Goal: Register for event/course

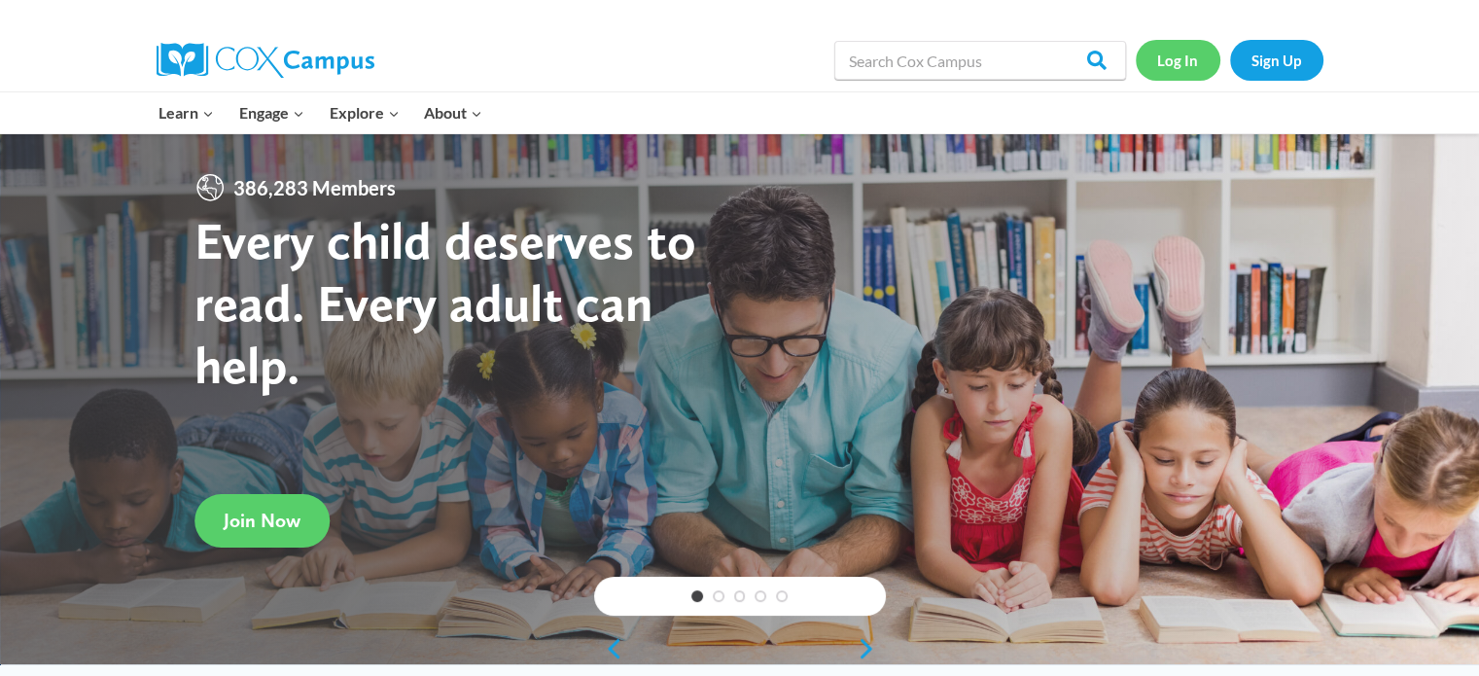
click at [1188, 62] on link "Log In" at bounding box center [1178, 60] width 85 height 40
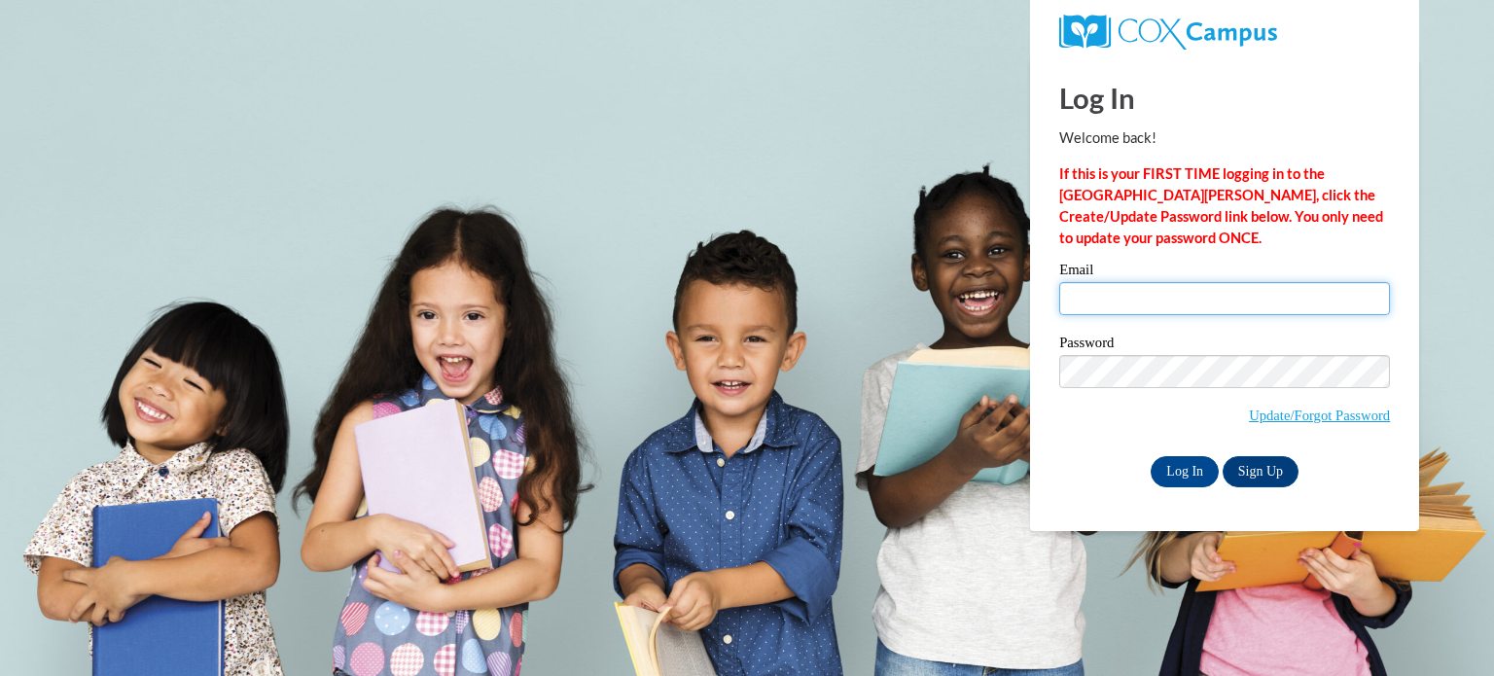
click at [1198, 305] on input "Email" at bounding box center [1224, 298] width 331 height 33
click at [1192, 309] on input "Email" at bounding box center [1224, 298] width 331 height 33
type input "angelabethcote@gmail.com"
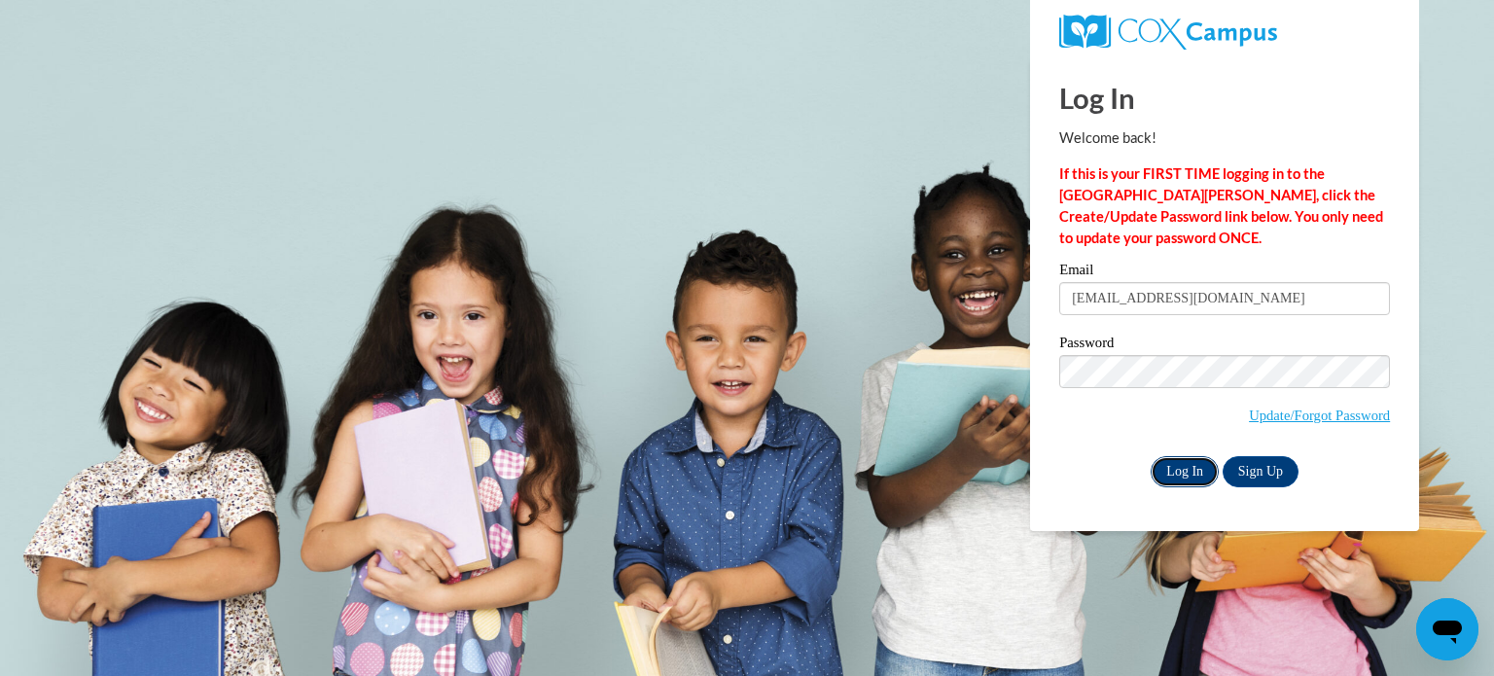
click at [1183, 480] on input "Log In" at bounding box center [1184, 471] width 68 height 31
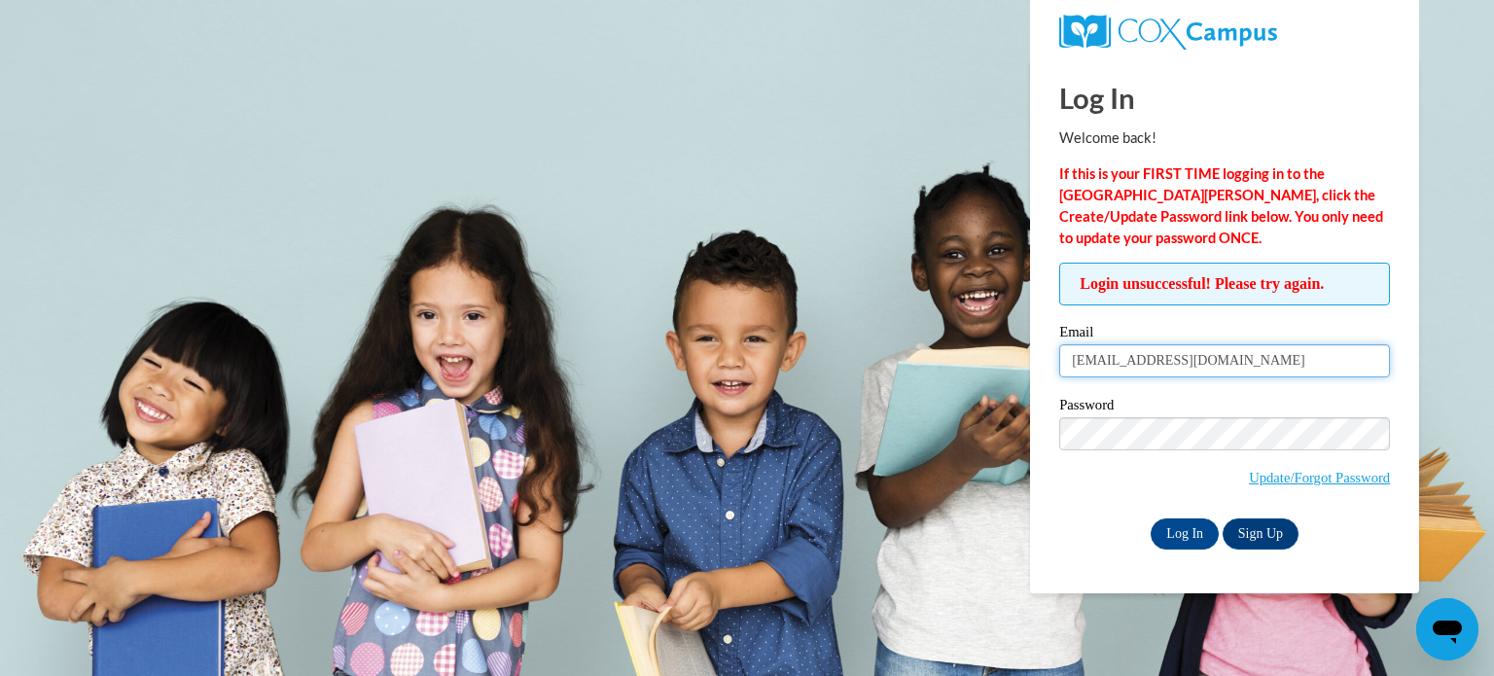
click at [1201, 352] on input "angelabethcote@gmail.com" at bounding box center [1224, 360] width 331 height 33
click at [1179, 533] on input "Log In" at bounding box center [1184, 533] width 68 height 31
click at [1102, 353] on input "angelabethcote@gmail.com" at bounding box center [1224, 360] width 331 height 33
type input "acote3@students.kennesaw.edu"
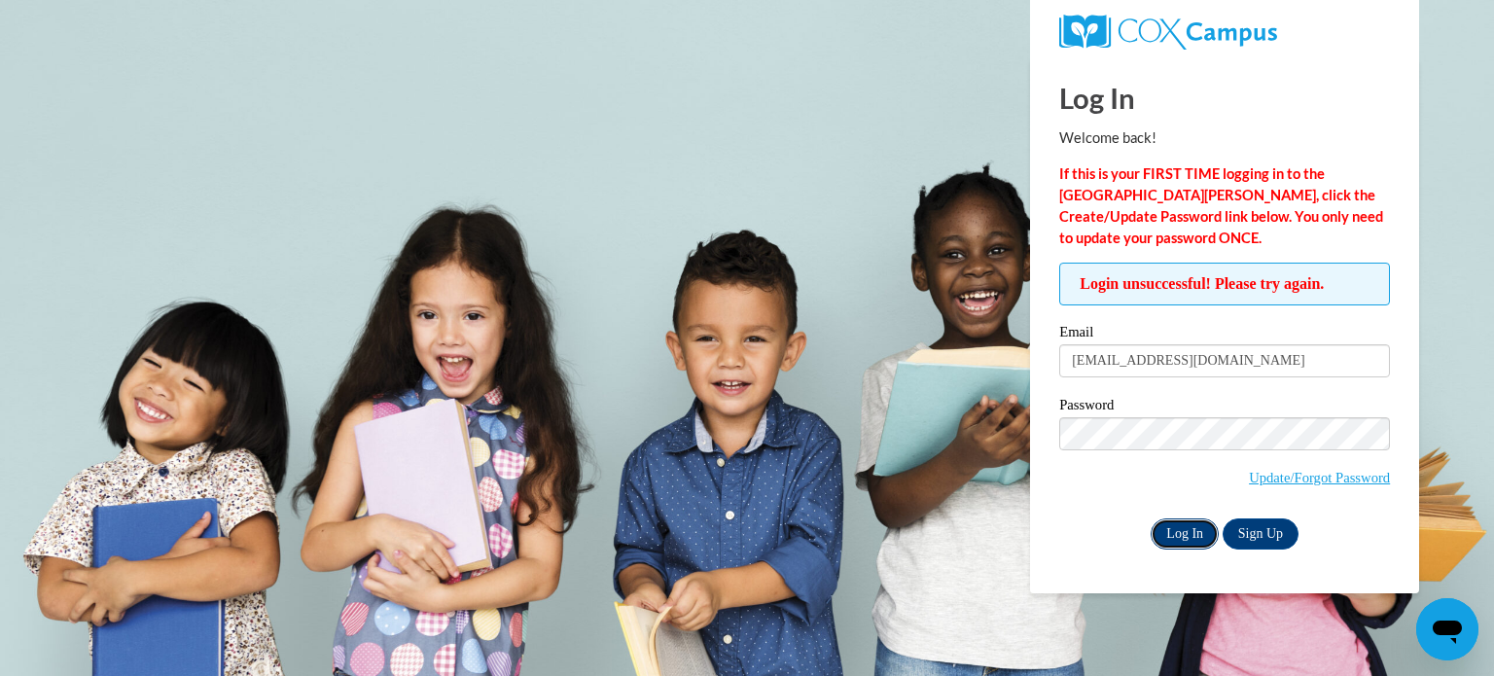
click at [1156, 520] on input "Log In" at bounding box center [1184, 533] width 68 height 31
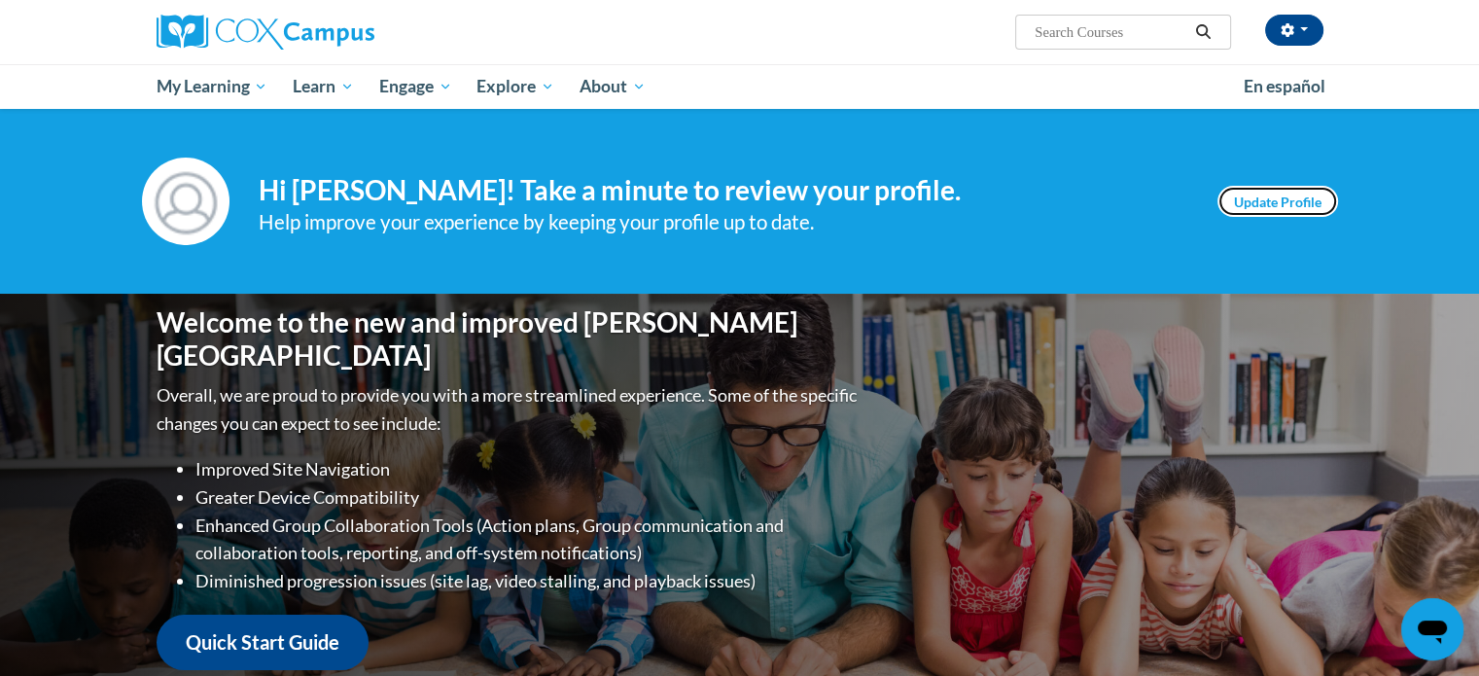
click at [1276, 187] on link "Update Profile" at bounding box center [1278, 201] width 121 height 31
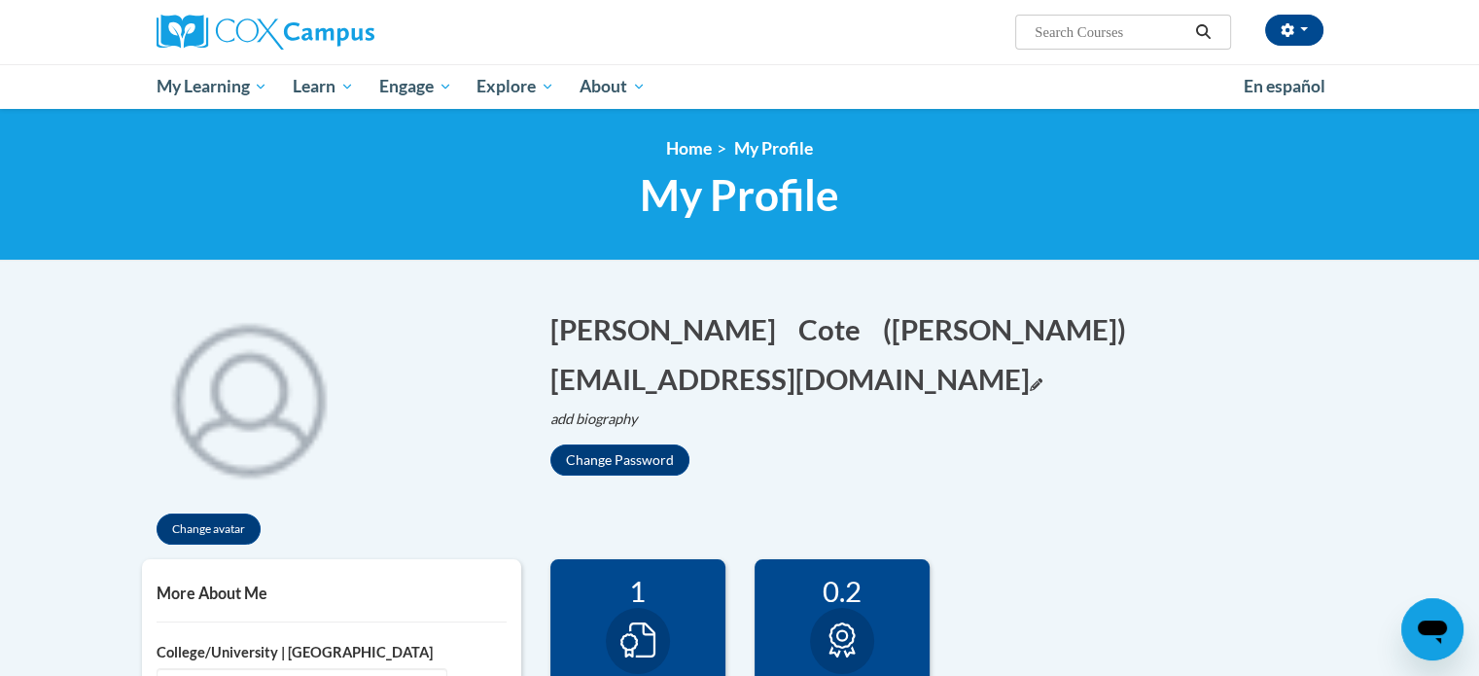
click at [1030, 378] on icon "Edit email address" at bounding box center [1036, 384] width 13 height 13
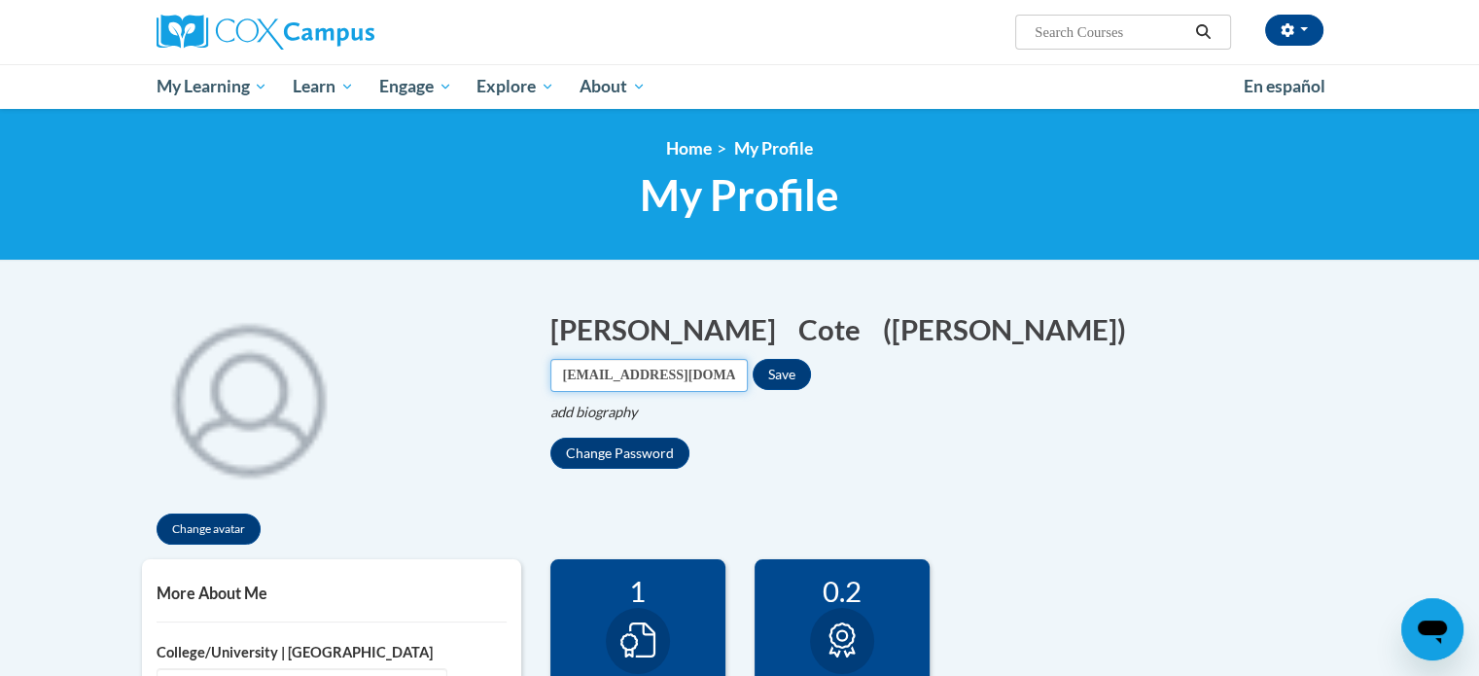
click at [748, 359] on input "acote3@students.kennesaw.edu" at bounding box center [648, 375] width 197 height 33
click at [748, 359] on input "[EMAIL_ADDRESS][DOMAIN_NAME]" at bounding box center [648, 375] width 197 height 33
type input "[EMAIL_ADDRESS][DOMAIN_NAME]"
click at [811, 359] on button "Save" at bounding box center [782, 374] width 58 height 31
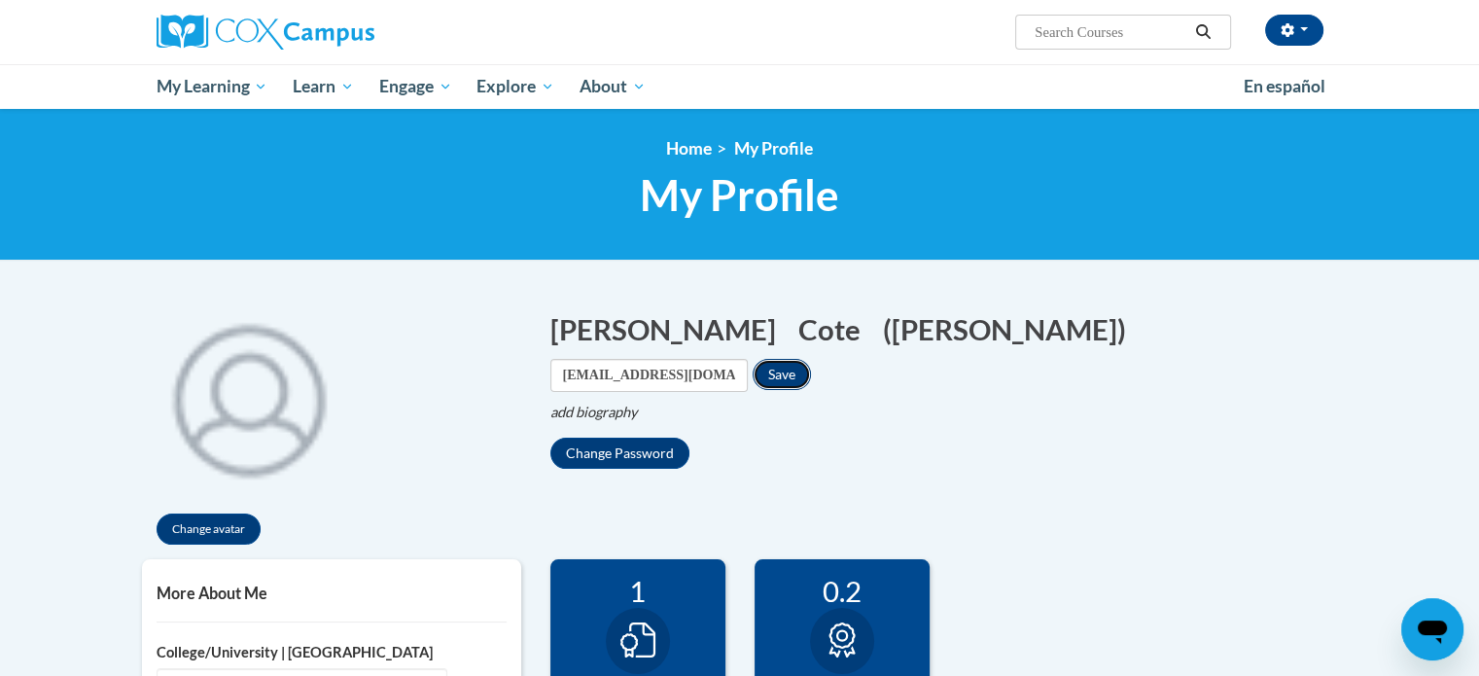
click at [811, 359] on button "Save" at bounding box center [782, 374] width 58 height 31
click at [614, 438] on button "Change Password" at bounding box center [619, 453] width 139 height 31
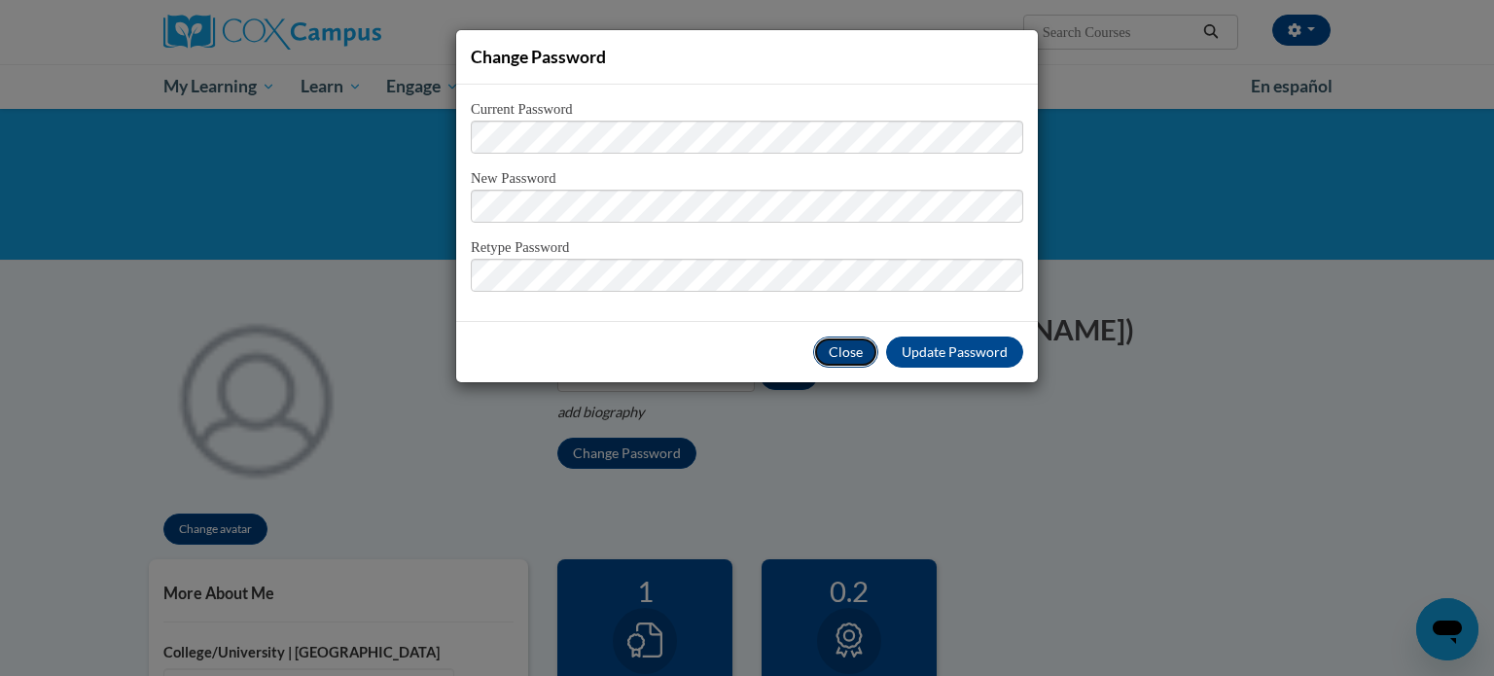
click at [837, 350] on button "Close" at bounding box center [845, 351] width 65 height 31
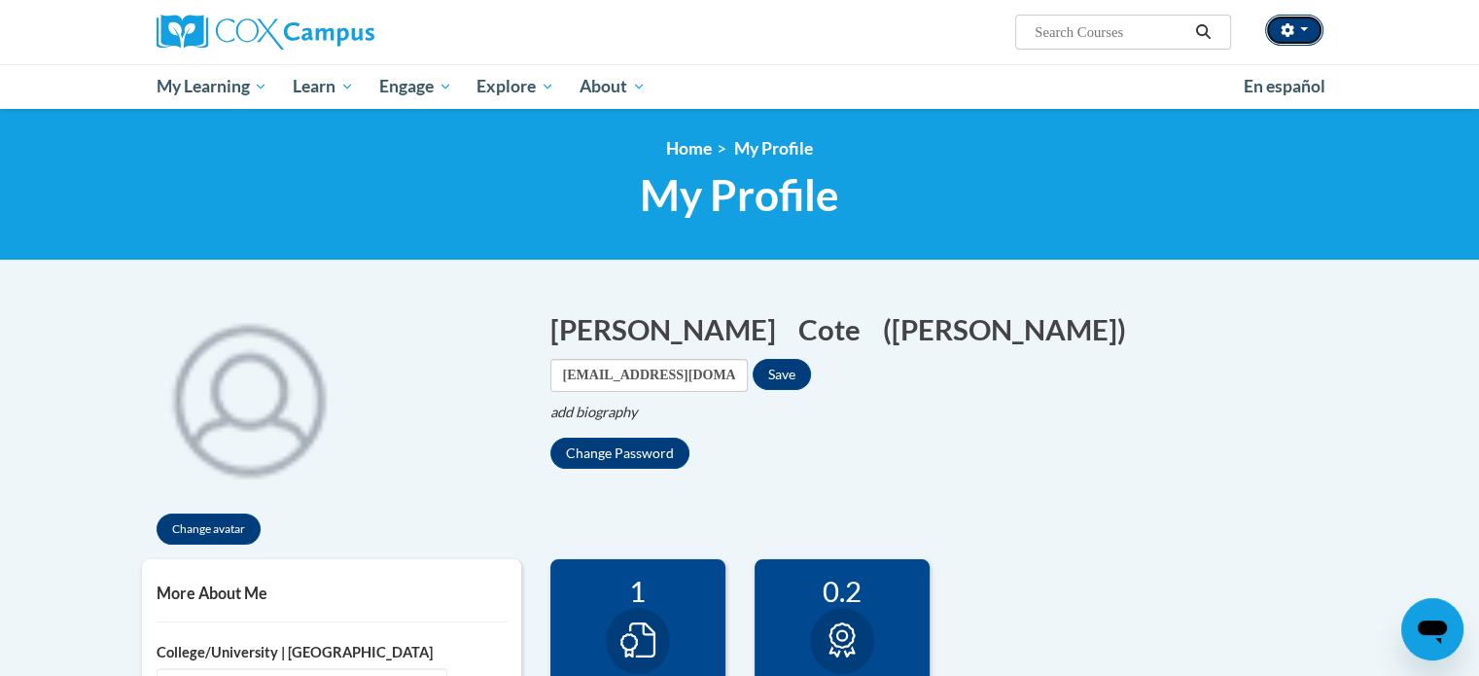
click at [1294, 25] on button "button" at bounding box center [1294, 30] width 58 height 31
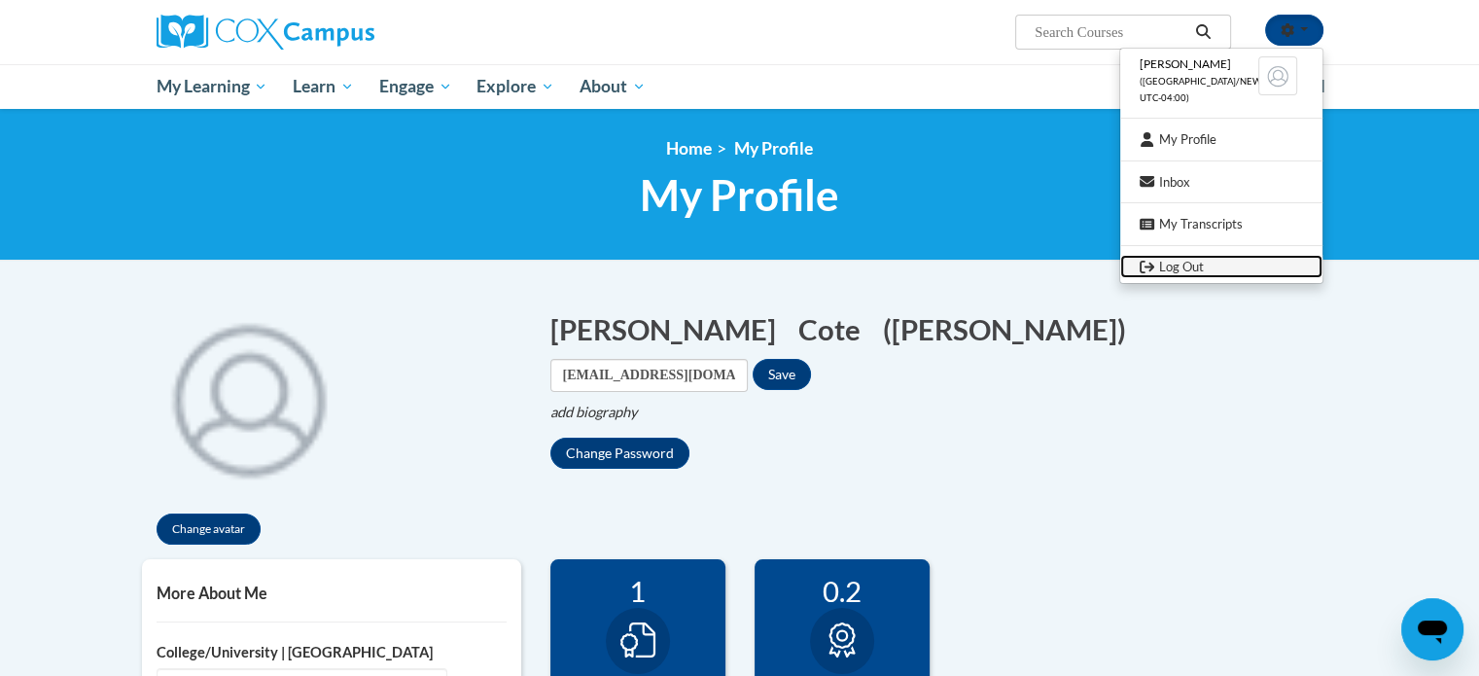
click at [1186, 264] on link "Log Out" at bounding box center [1221, 267] width 202 height 24
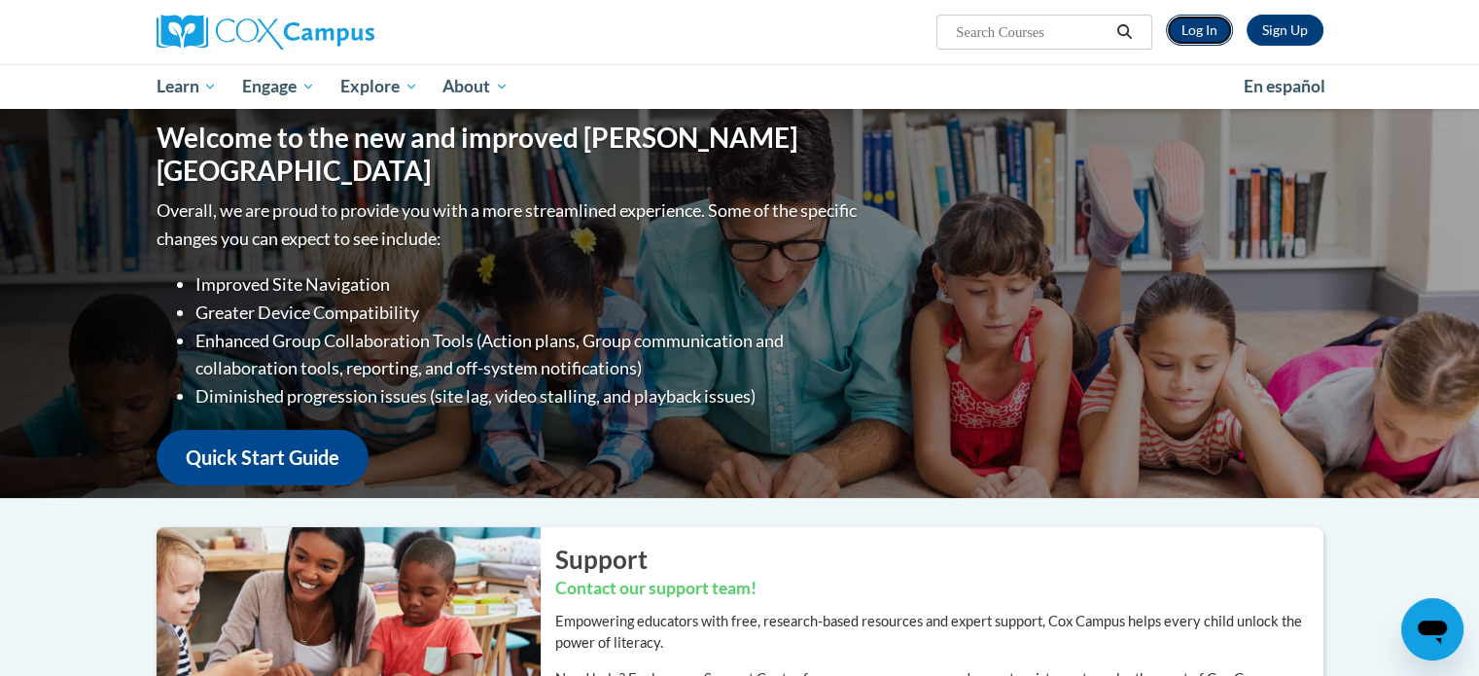
click at [1185, 30] on link "Log In" at bounding box center [1199, 30] width 67 height 31
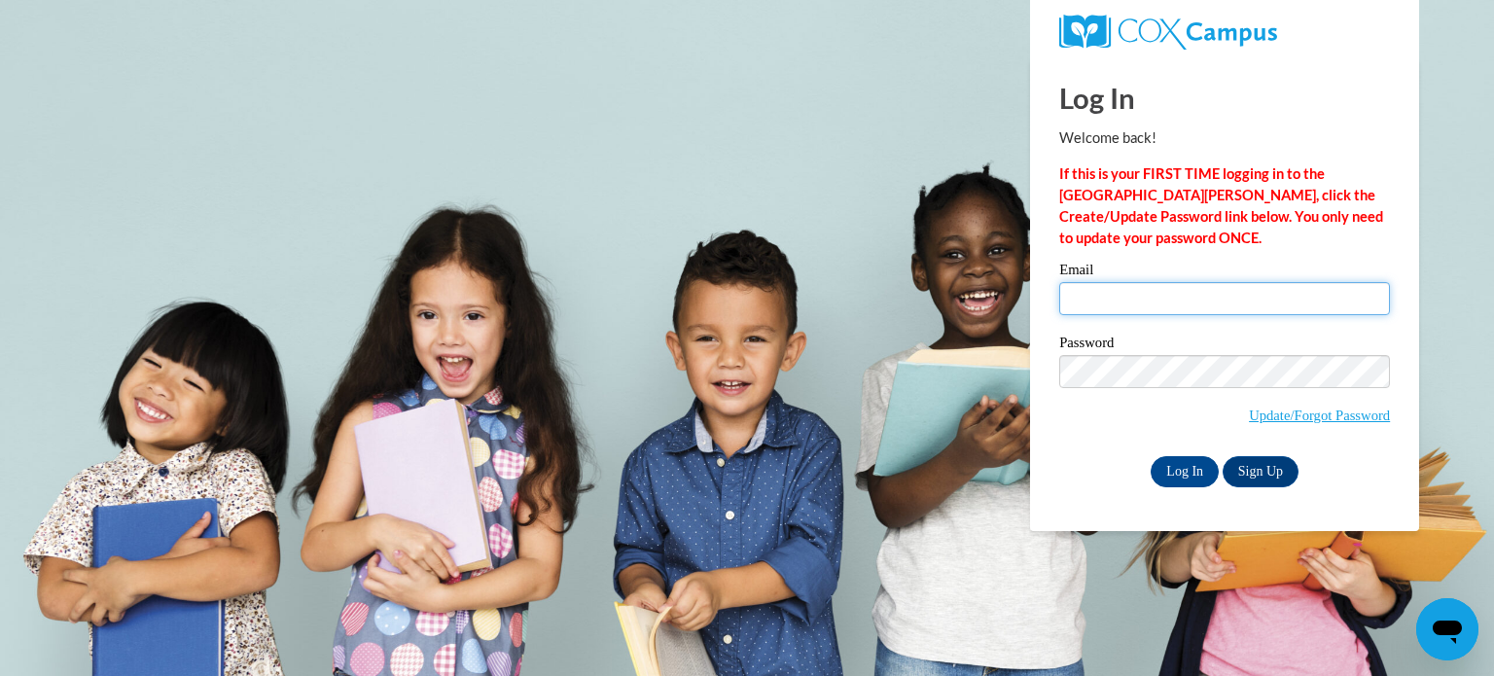
click at [1207, 287] on input "Email" at bounding box center [1224, 298] width 331 height 33
type input "angelabethcote@gmail.com"
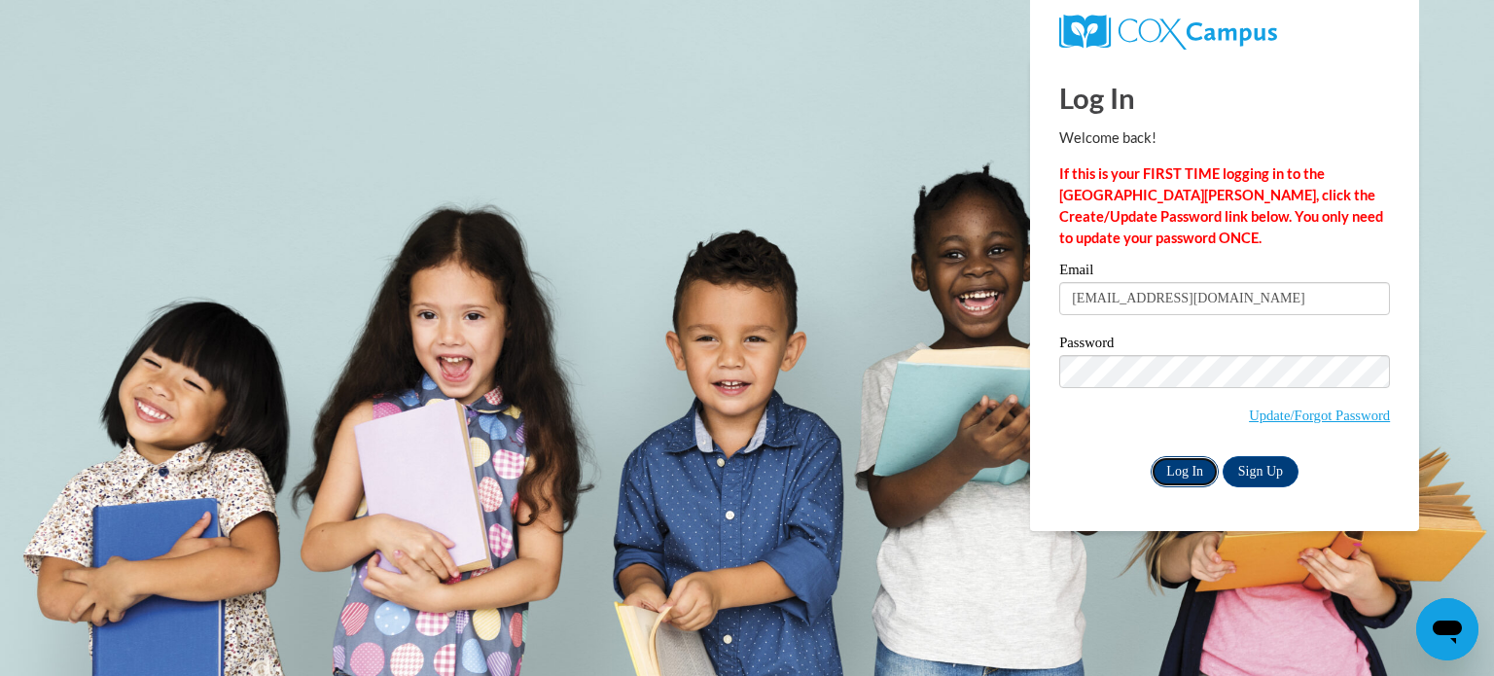
click at [1210, 476] on input "Log In" at bounding box center [1184, 471] width 68 height 31
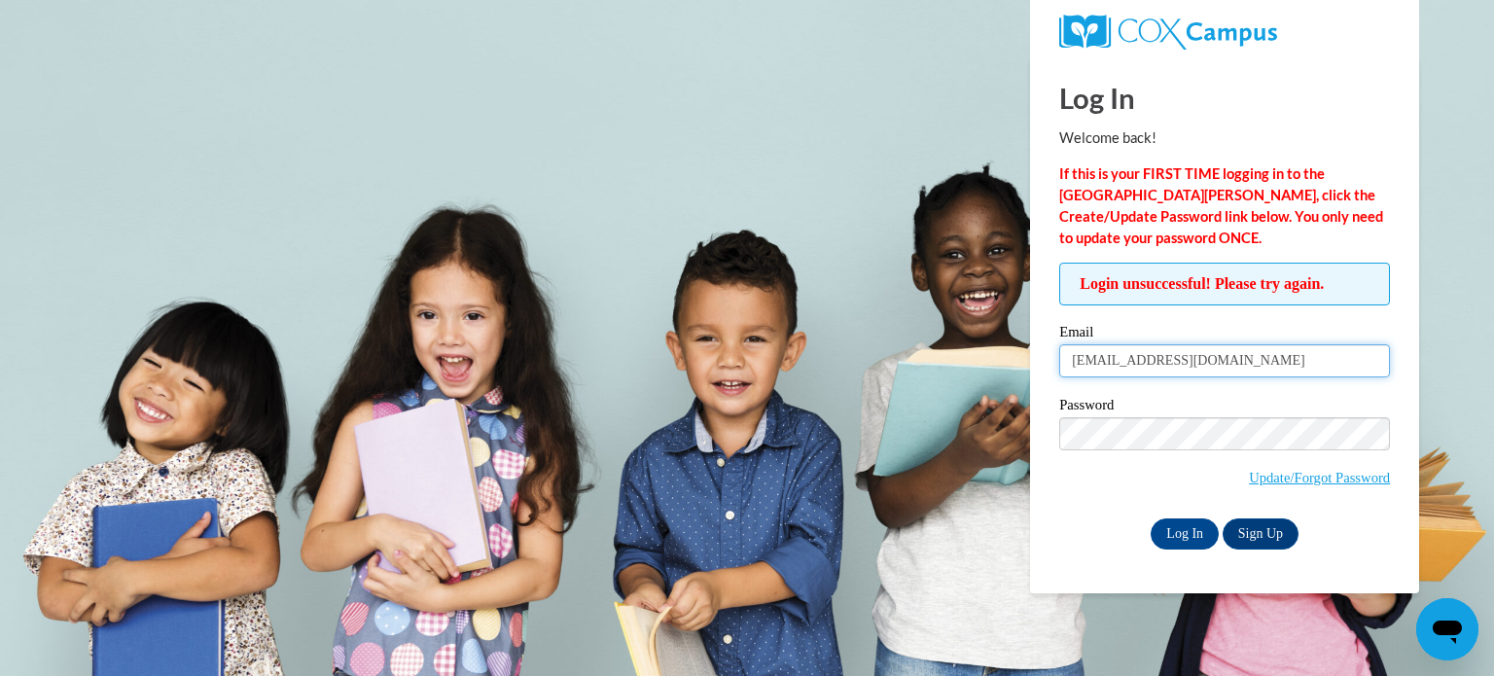
click at [1167, 356] on input "[EMAIL_ADDRESS][DOMAIN_NAME]" at bounding box center [1224, 360] width 331 height 33
type input "acote3@students.kennesaw.edu"
click at [972, 378] on body "Log In Welcome back! If this is your FIRST TIME logging in to the NEW Cox Campu…" at bounding box center [747, 338] width 1494 height 676
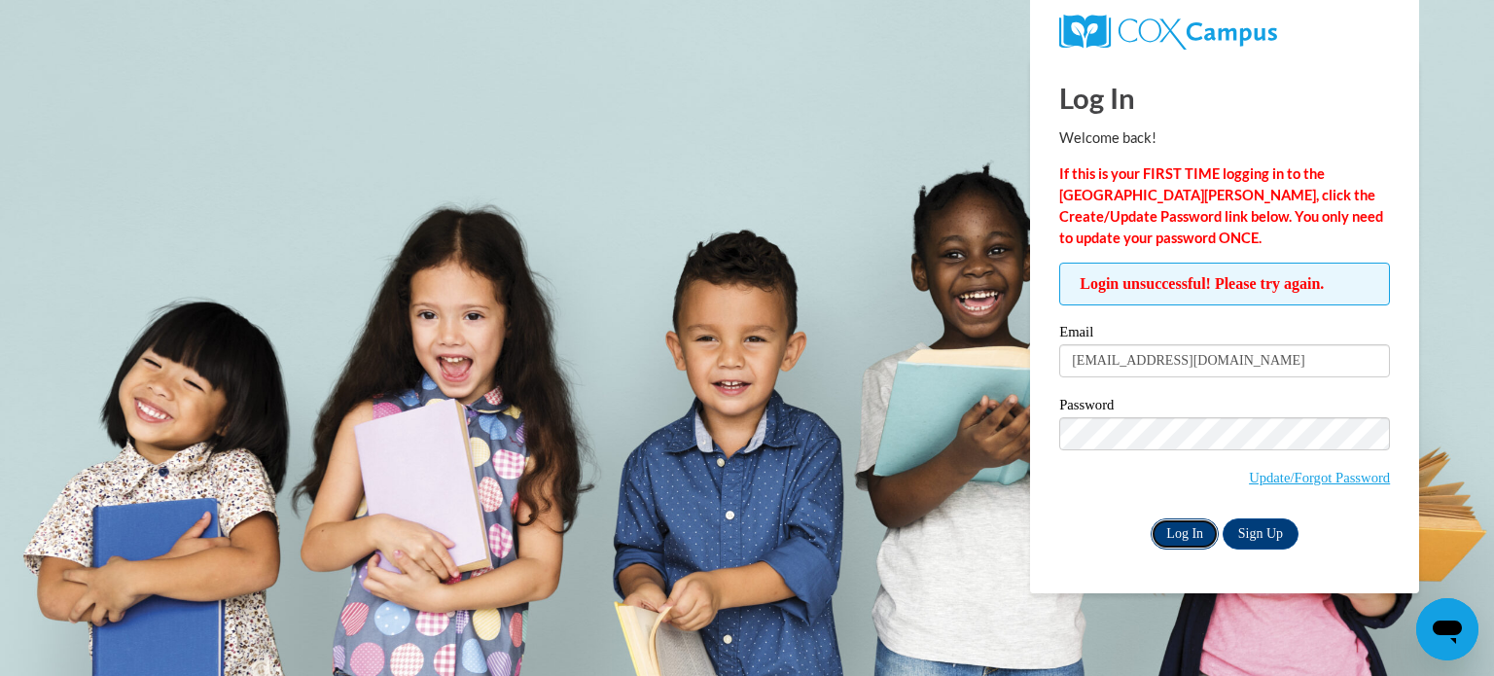
click at [1206, 537] on input "Log In" at bounding box center [1184, 533] width 68 height 31
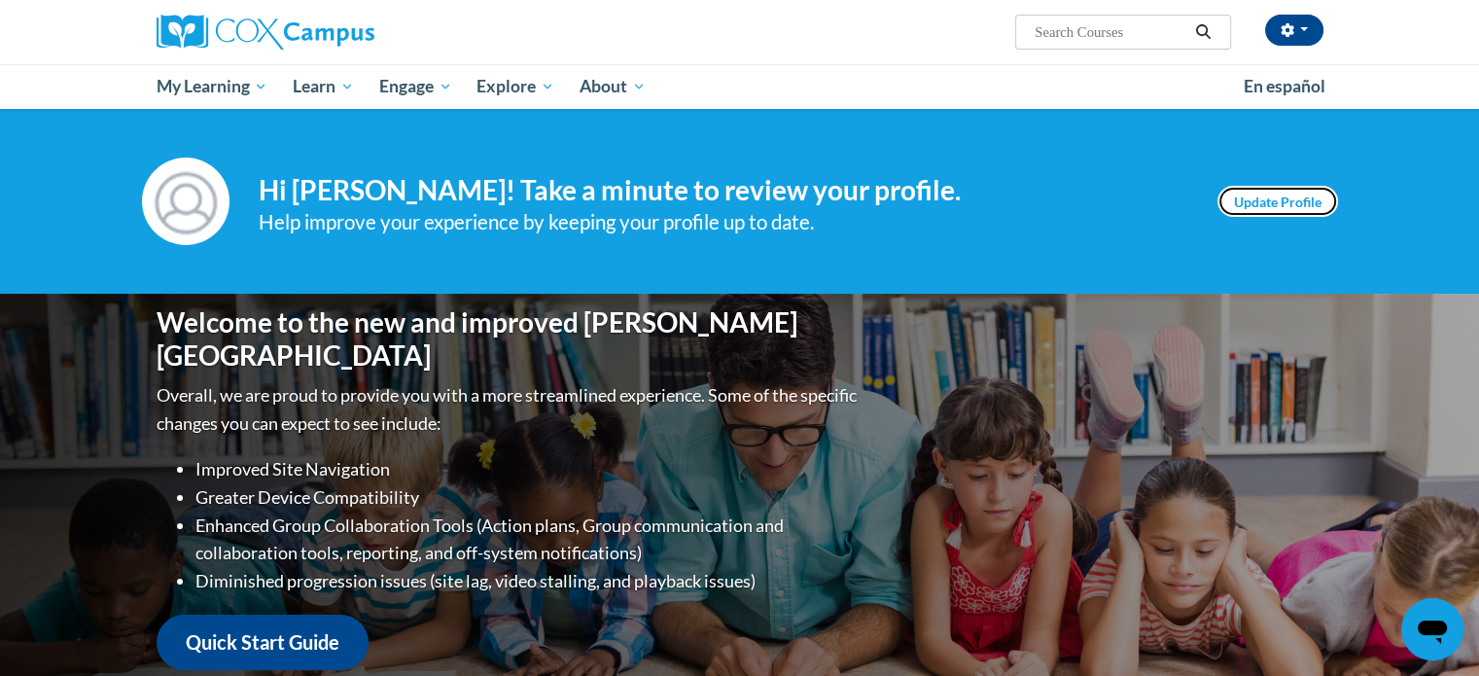
click at [1281, 188] on link "Update Profile" at bounding box center [1278, 201] width 121 height 31
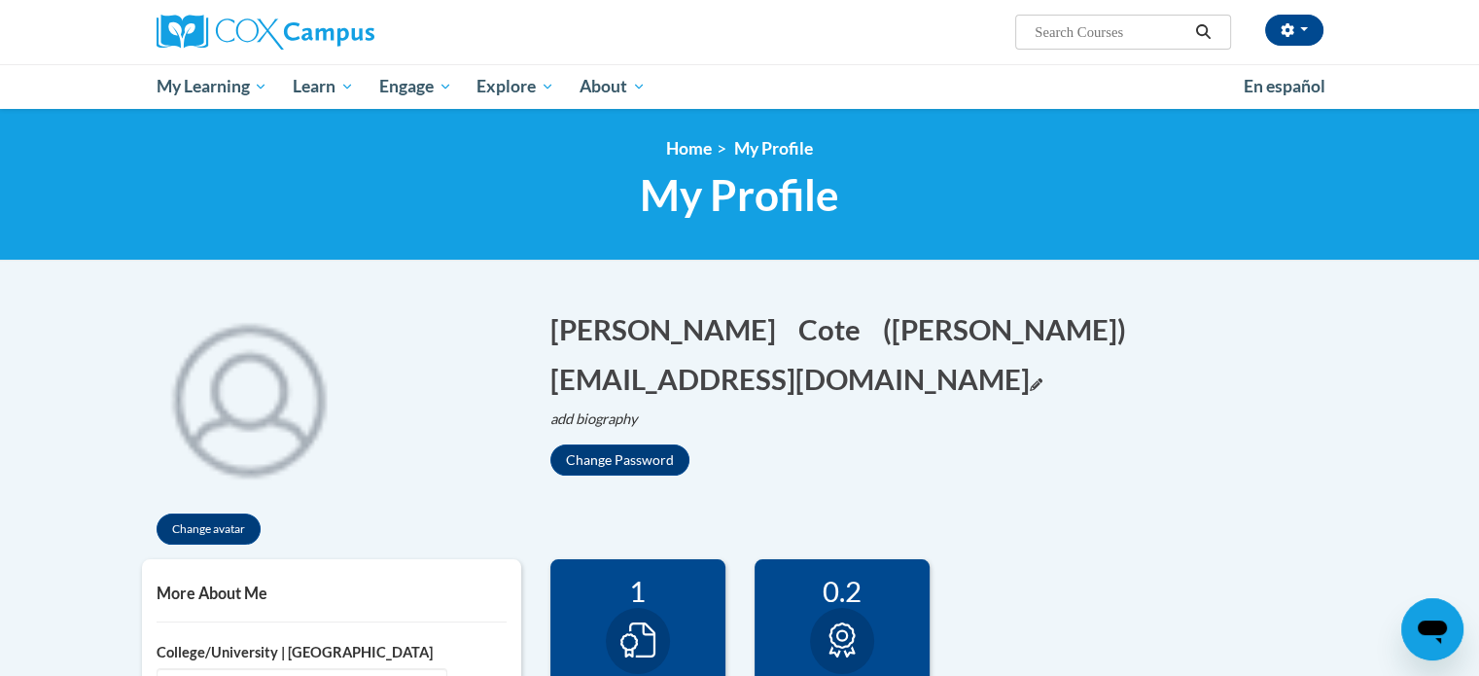
click at [1030, 380] on icon "Edit email address" at bounding box center [1036, 384] width 13 height 13
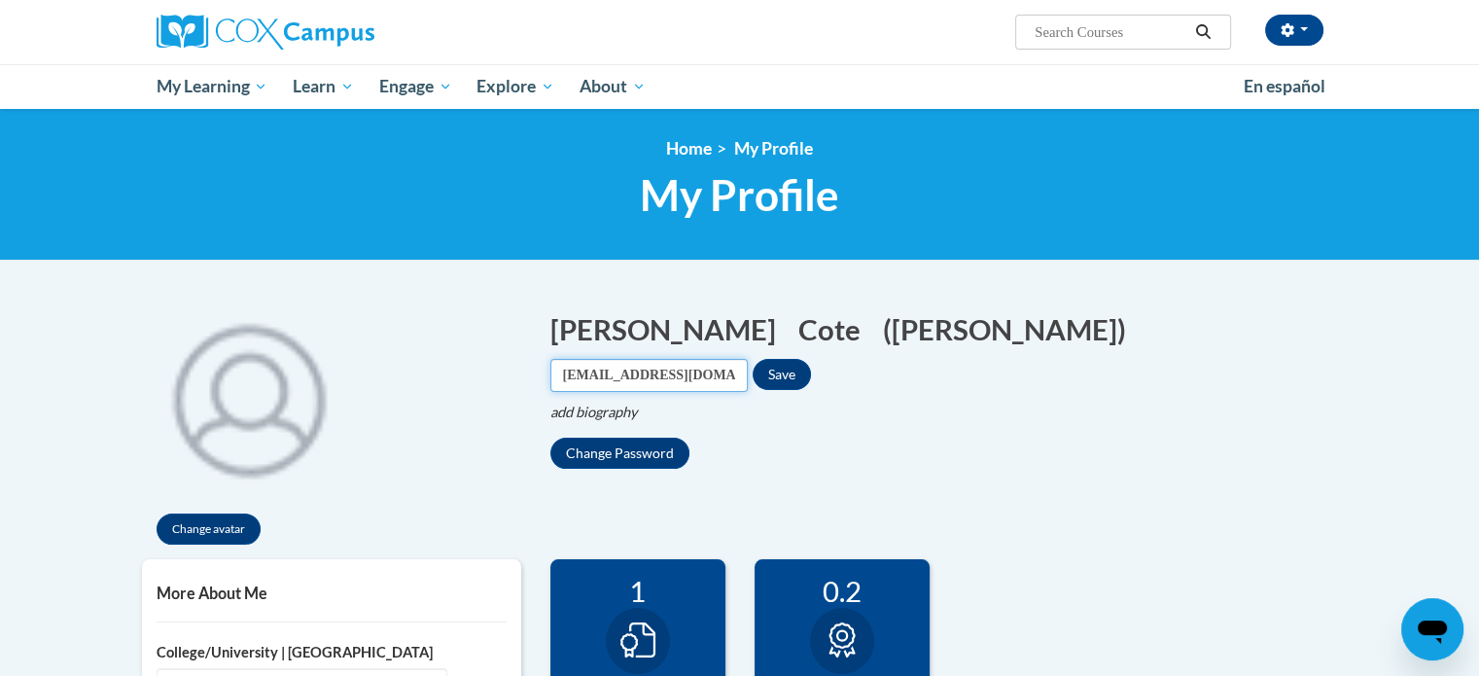
click at [748, 359] on input "acote3@students.kennesaw.edu" at bounding box center [648, 375] width 197 height 33
type input "angelabethcote@gmail.com"
click at [811, 359] on button "Save" at bounding box center [782, 374] width 58 height 31
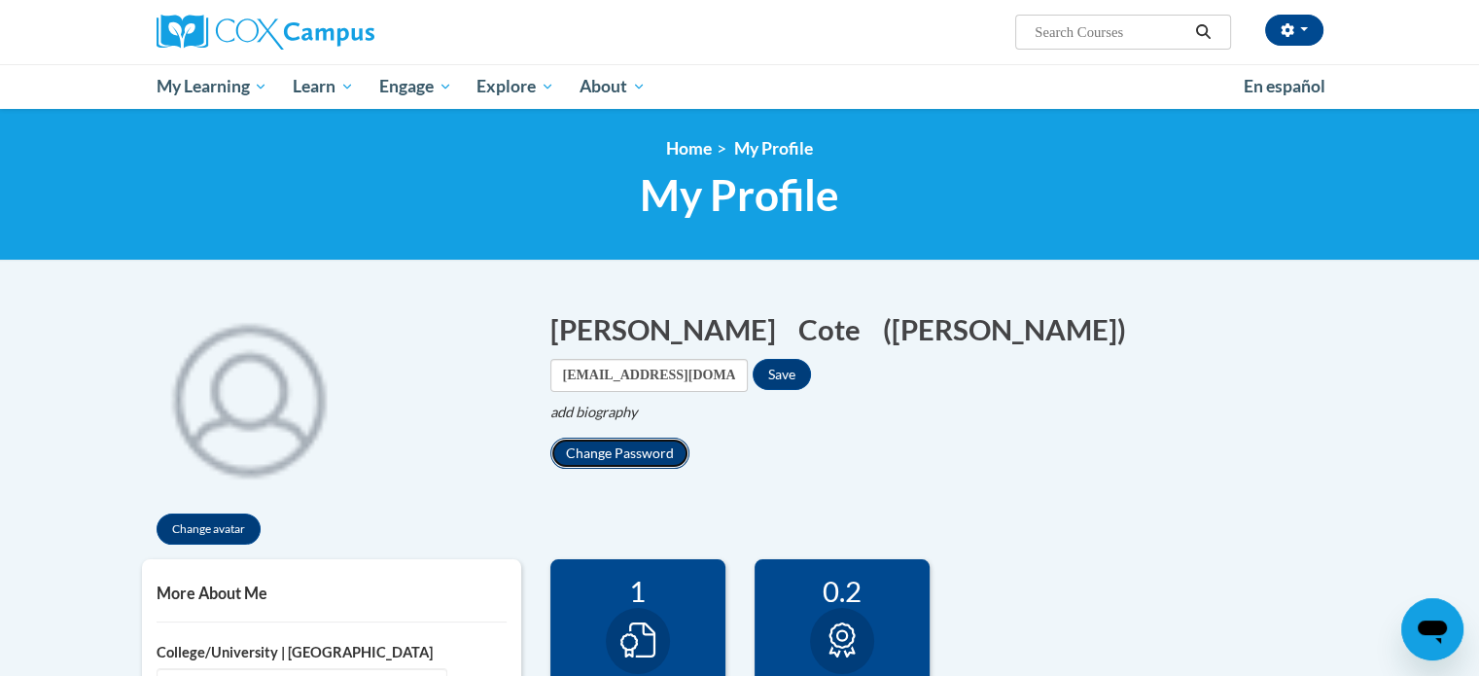
click at [599, 438] on button "Change Password" at bounding box center [619, 453] width 139 height 31
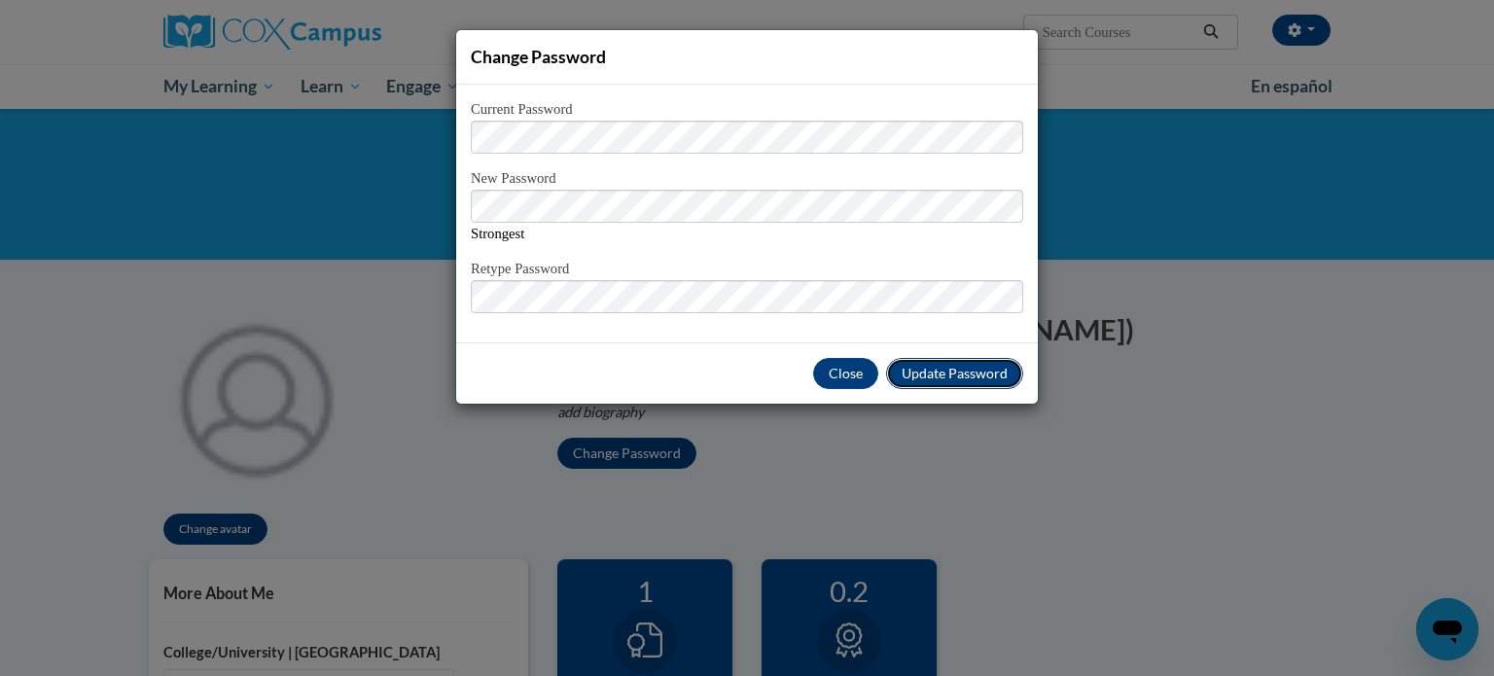
click at [953, 385] on button "Update Password" at bounding box center [954, 373] width 137 height 31
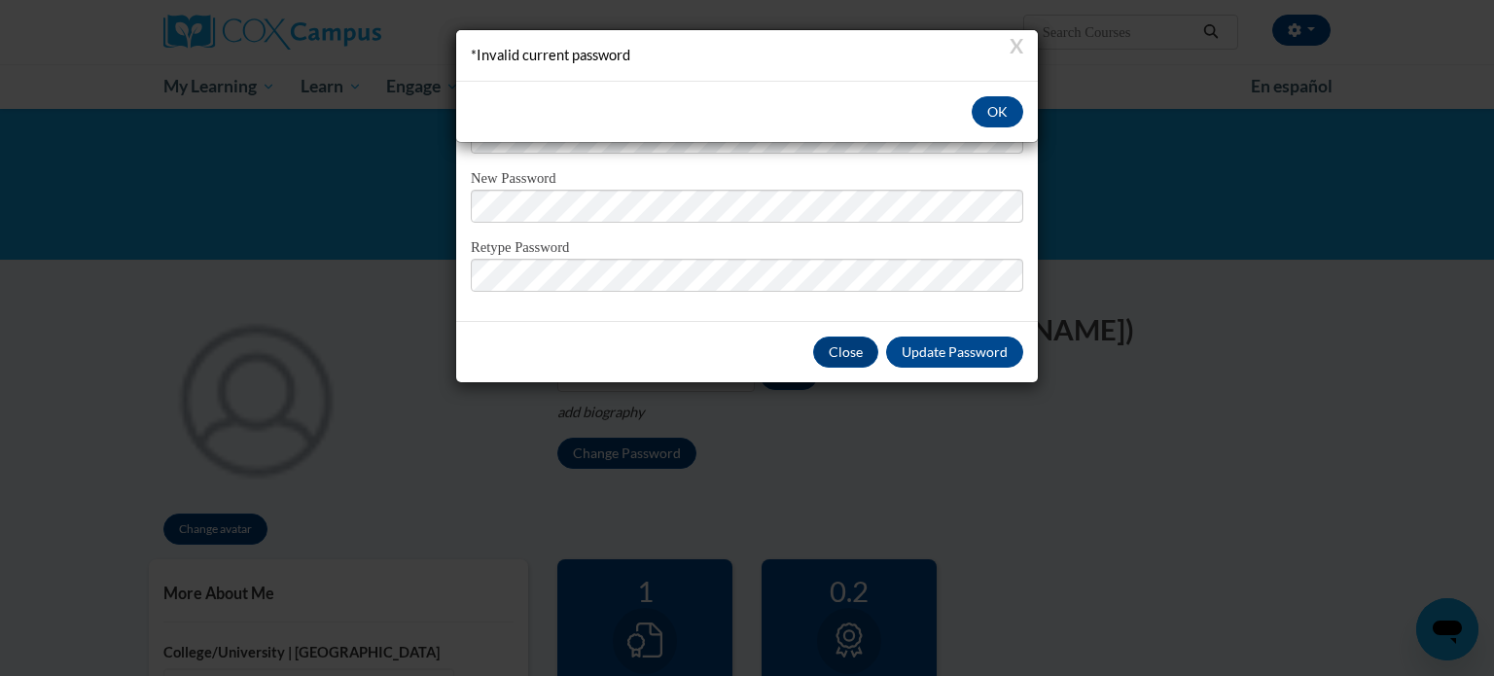
click at [622, 190] on div "X *Invalid current password OK" at bounding box center [747, 338] width 1494 height 676
drag, startPoint x: 988, startPoint y: 98, endPoint x: 946, endPoint y: 108, distance: 42.9
click at [988, 99] on button "OK" at bounding box center [998, 111] width 52 height 31
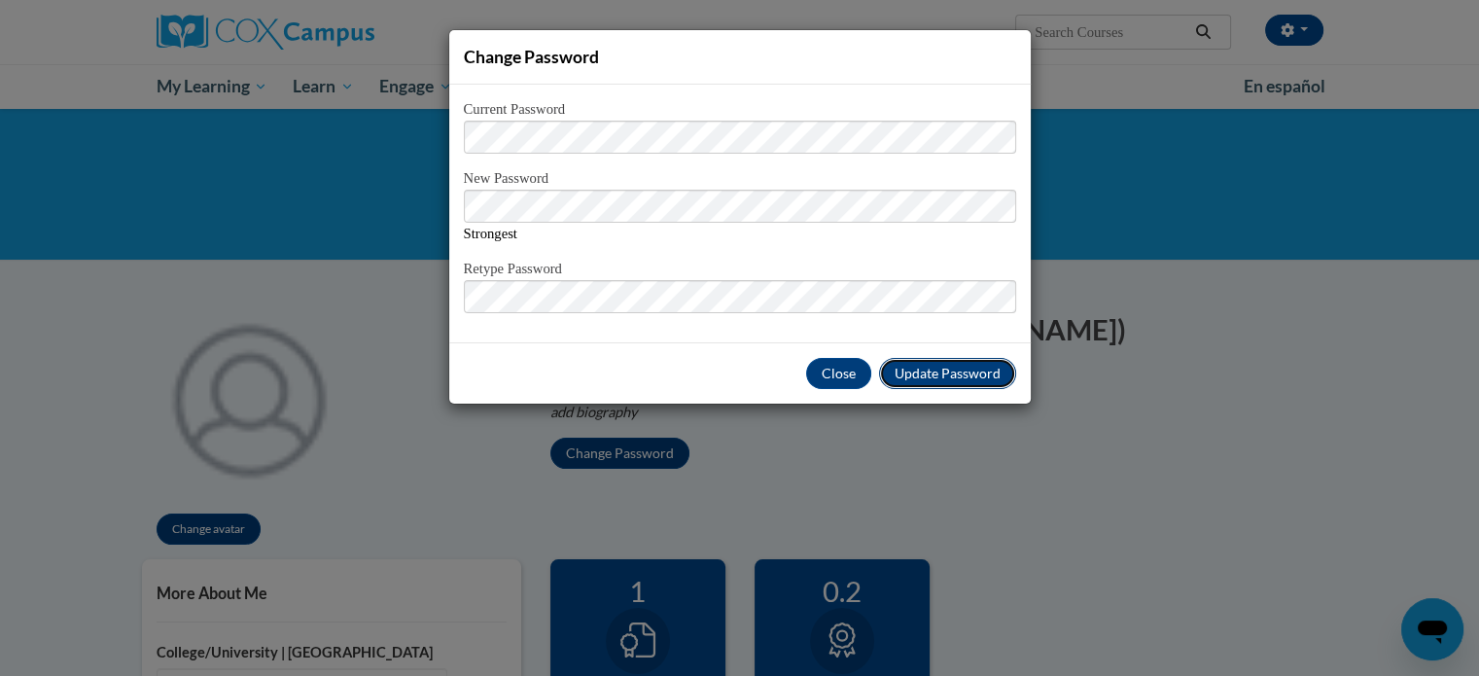
click at [942, 363] on button "Update Password" at bounding box center [947, 373] width 137 height 31
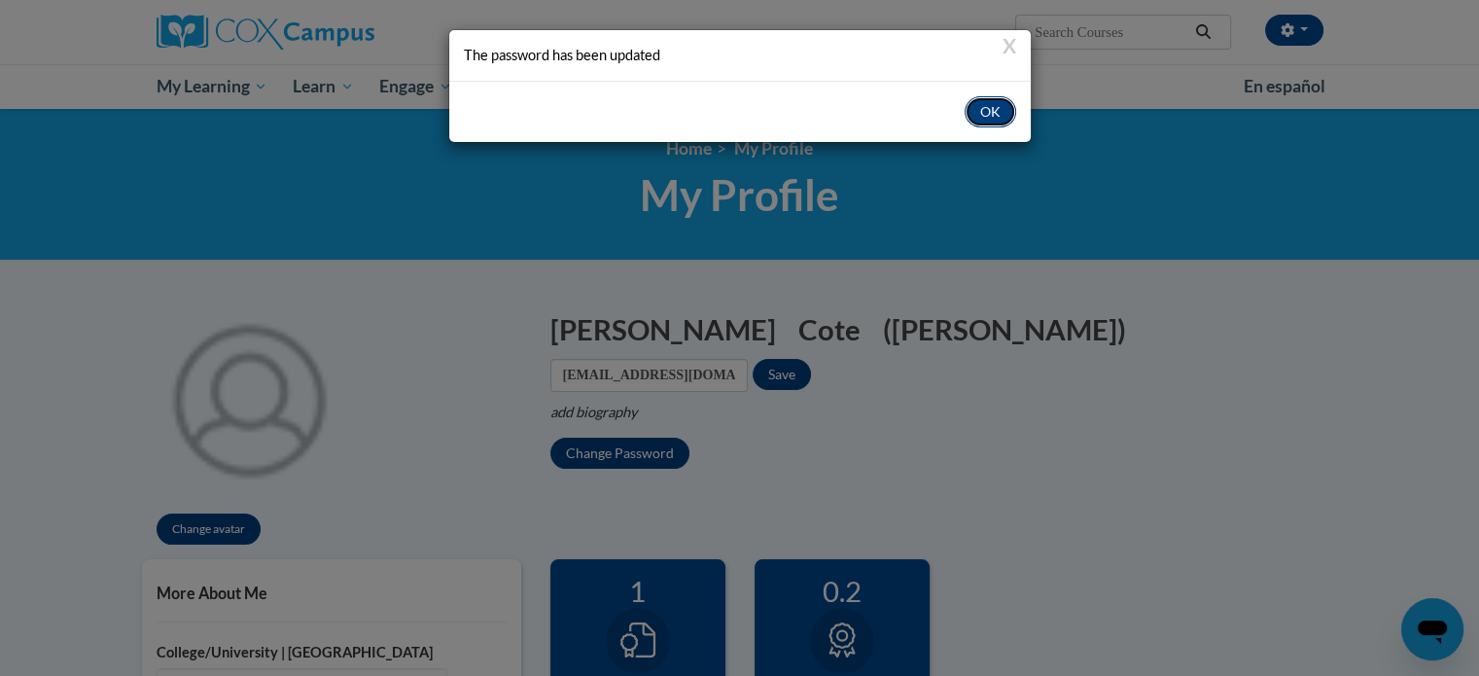
click at [984, 98] on button "OK" at bounding box center [991, 111] width 52 height 31
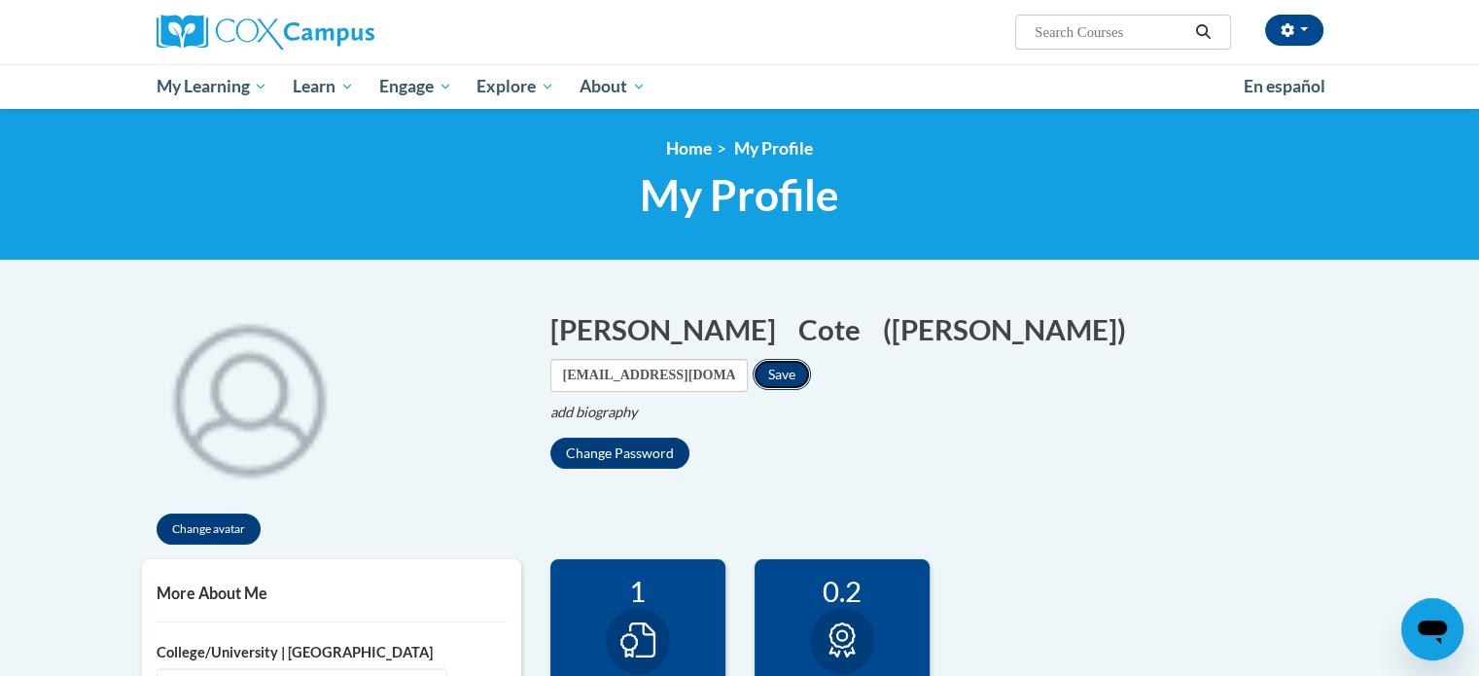
click at [811, 359] on button "Save" at bounding box center [782, 374] width 58 height 31
drag, startPoint x: 656, startPoint y: 319, endPoint x: 632, endPoint y: 342, distance: 33.7
click at [656, 319] on button "Angela Edit" at bounding box center [669, 329] width 238 height 40
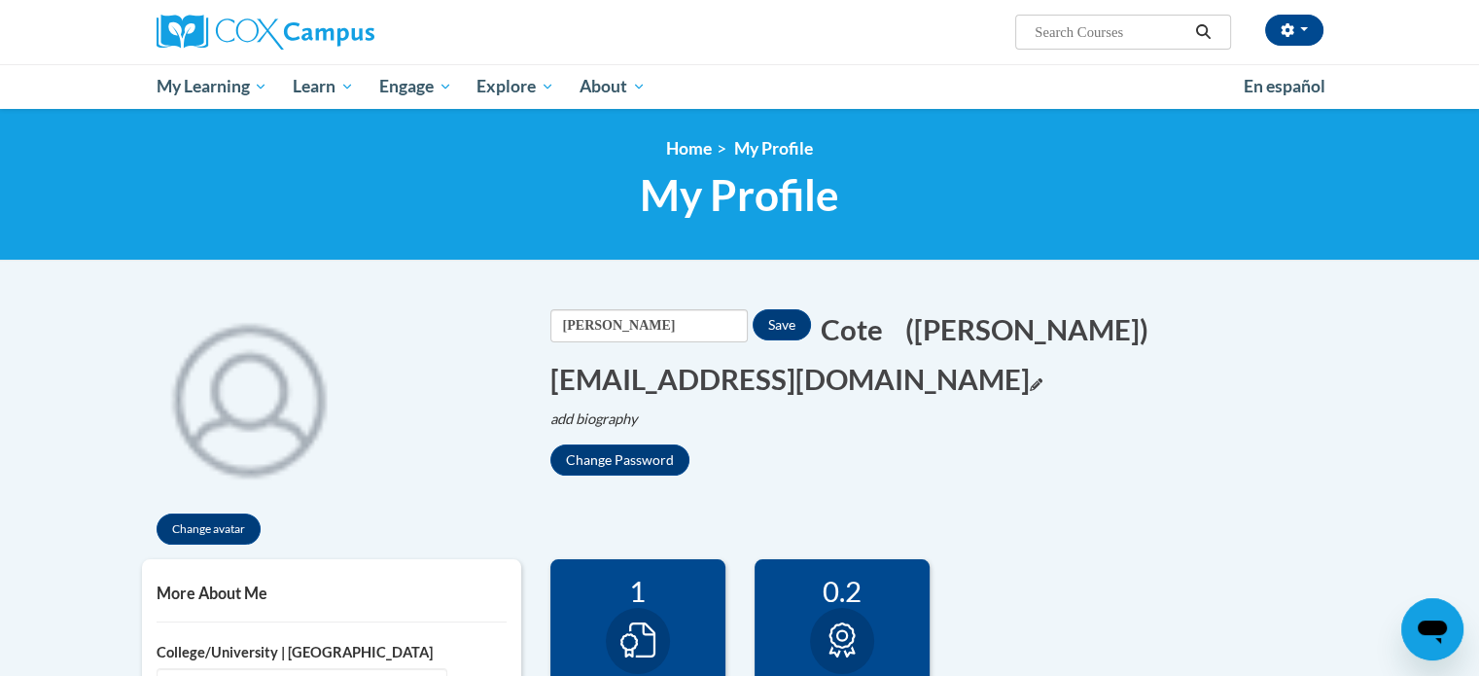
click at [743, 371] on button "acote3@students.kennesaw.edu Edit" at bounding box center [796, 379] width 492 height 40
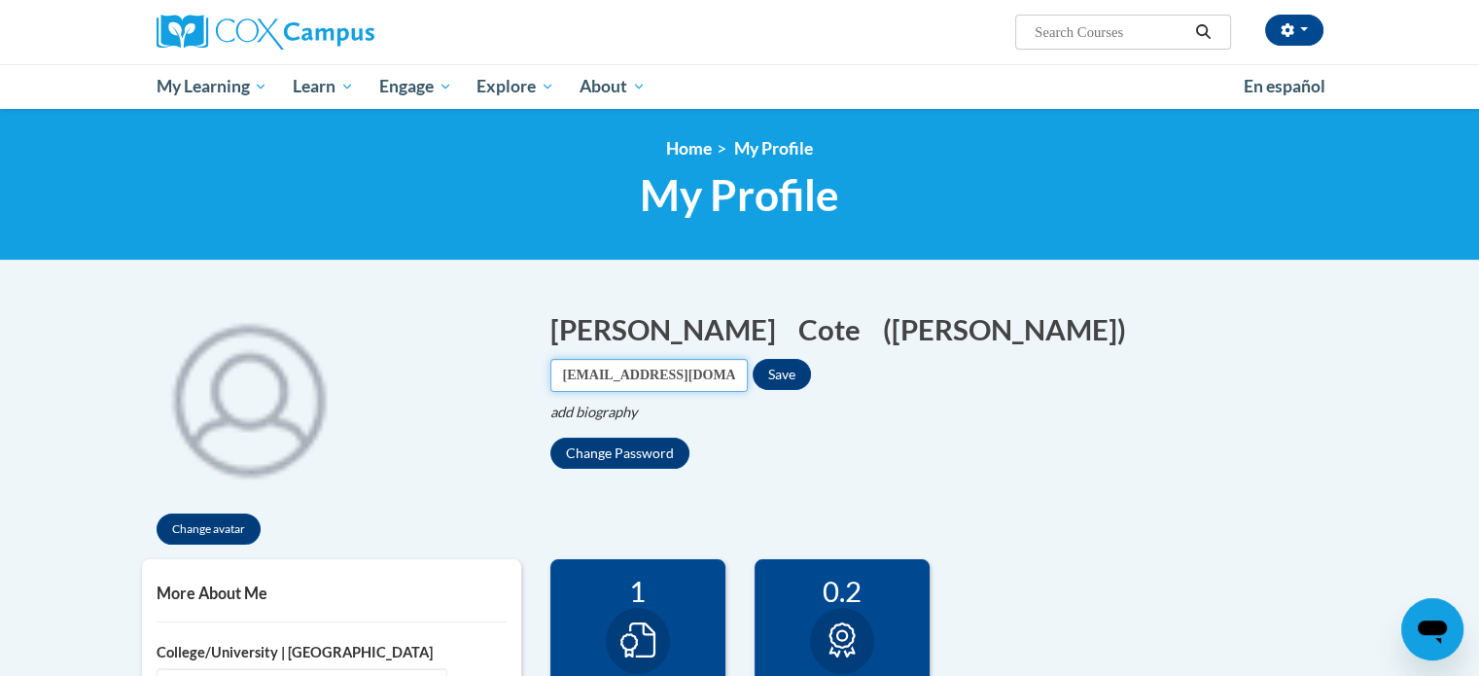
click at [748, 359] on input "angelabethcote@gmail.com" at bounding box center [648, 375] width 197 height 33
click at [811, 359] on button "Save" at bounding box center [782, 374] width 58 height 31
click at [590, 325] on button "Angela Edit" at bounding box center [669, 329] width 238 height 40
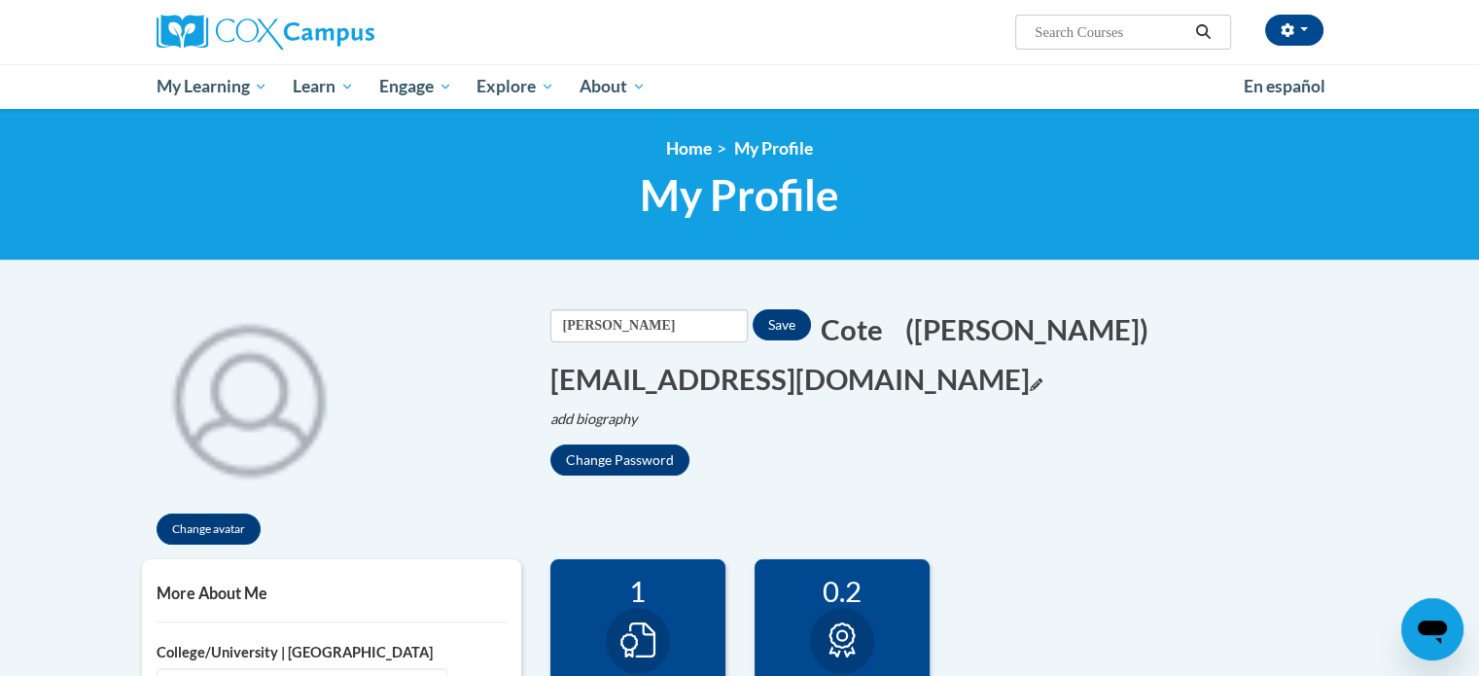
click at [1030, 380] on icon "Edit email address" at bounding box center [1036, 384] width 13 height 13
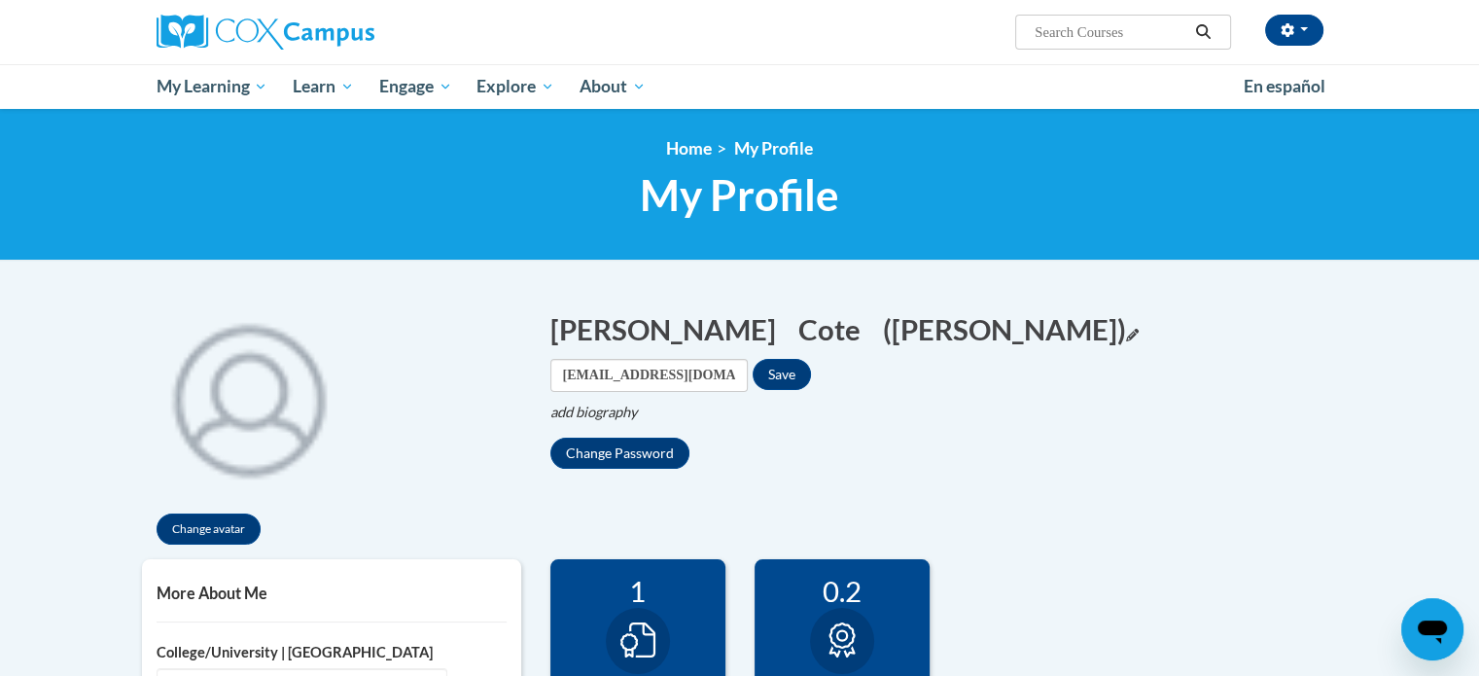
click at [1126, 336] on icon "Edit screen name" at bounding box center [1132, 335] width 13 height 13
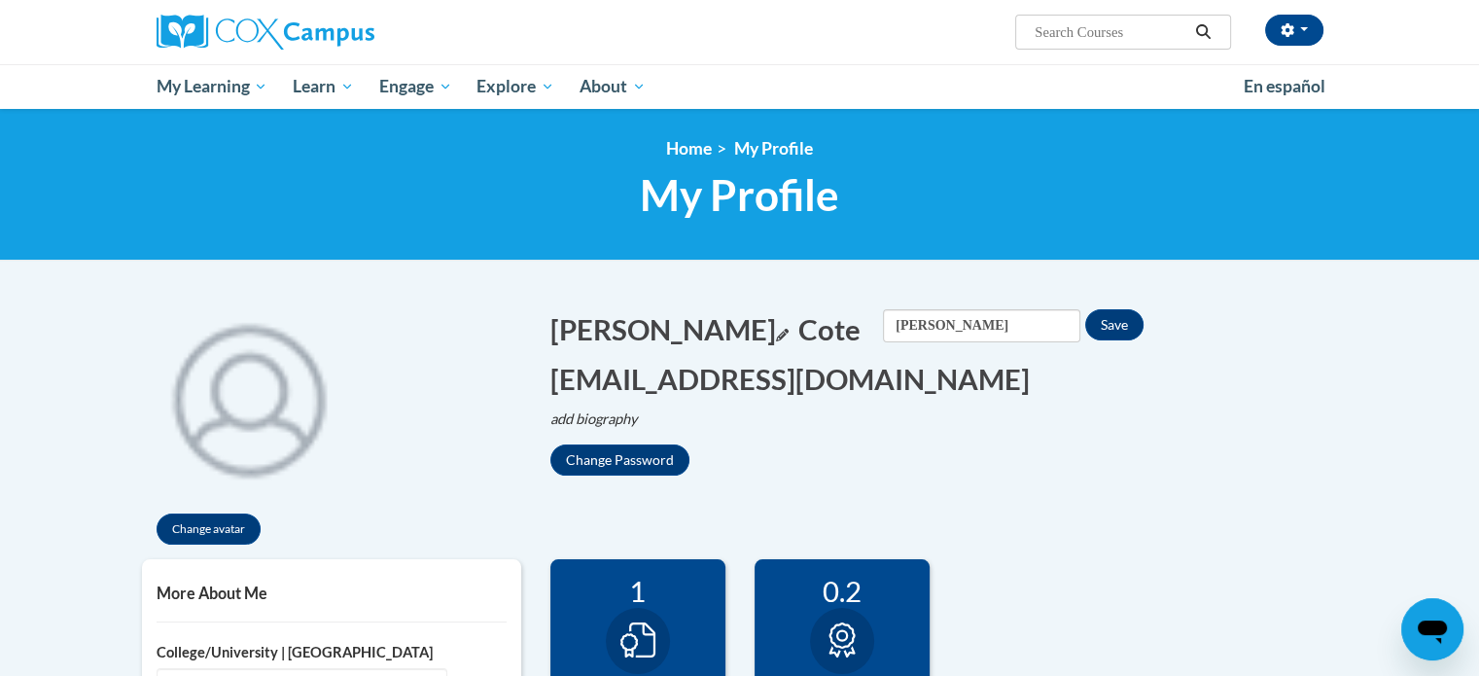
click at [776, 334] on icon "Edit first name" at bounding box center [782, 335] width 13 height 13
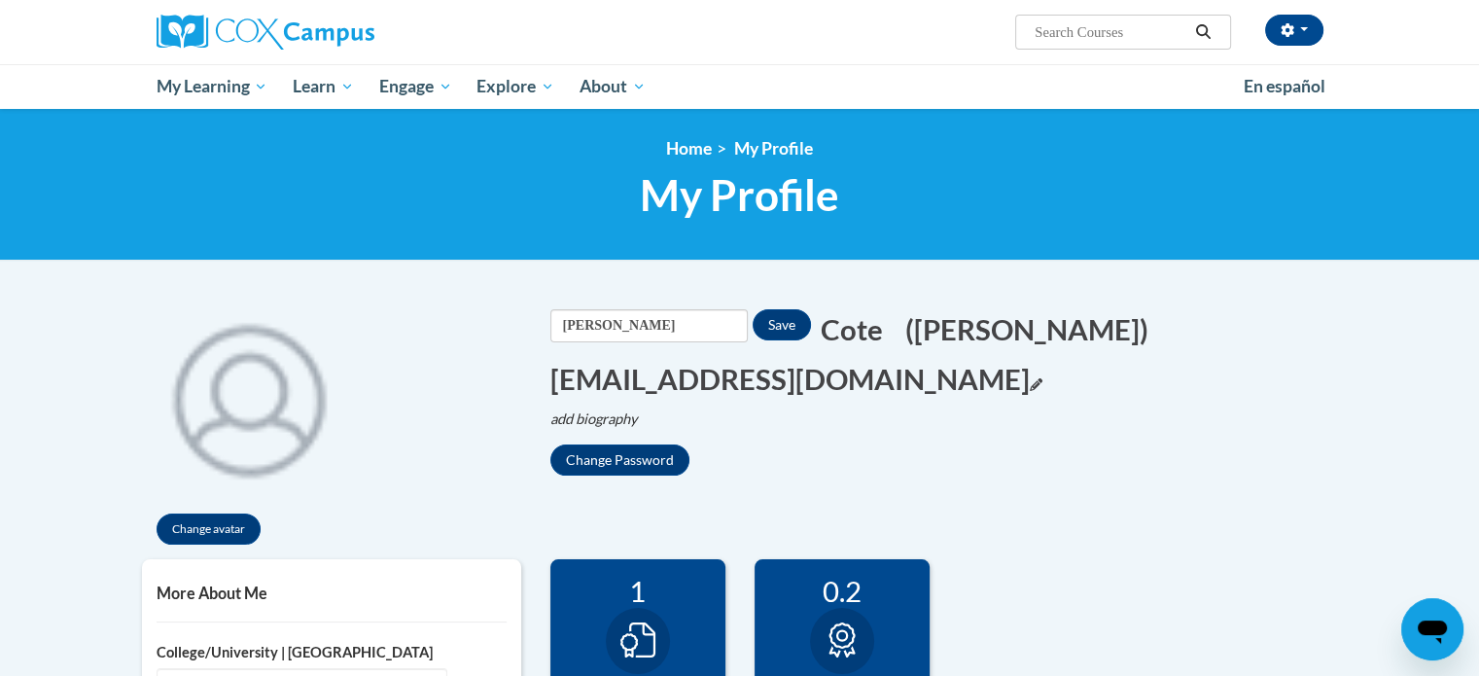
click at [1030, 380] on icon "Edit email address" at bounding box center [1036, 384] width 13 height 13
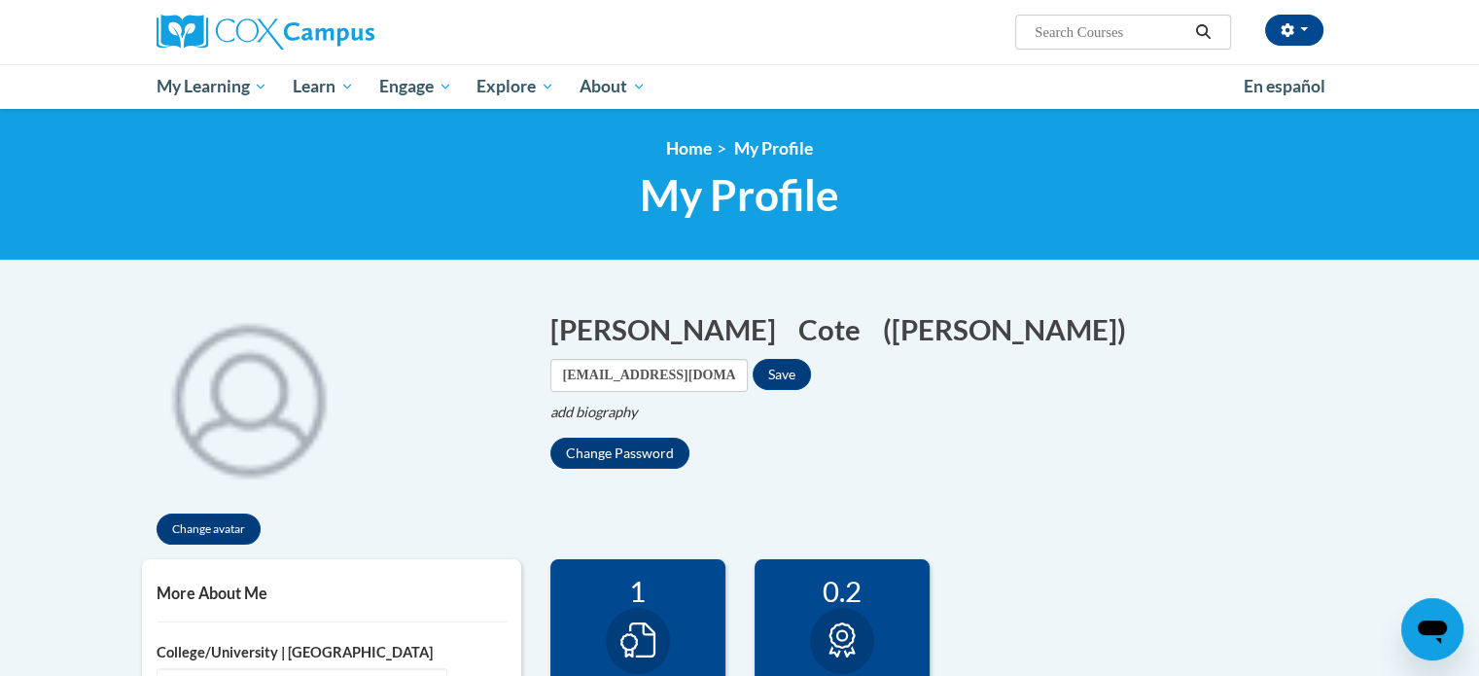
click at [1436, 627] on icon "Open messaging window" at bounding box center [1432, 631] width 29 height 23
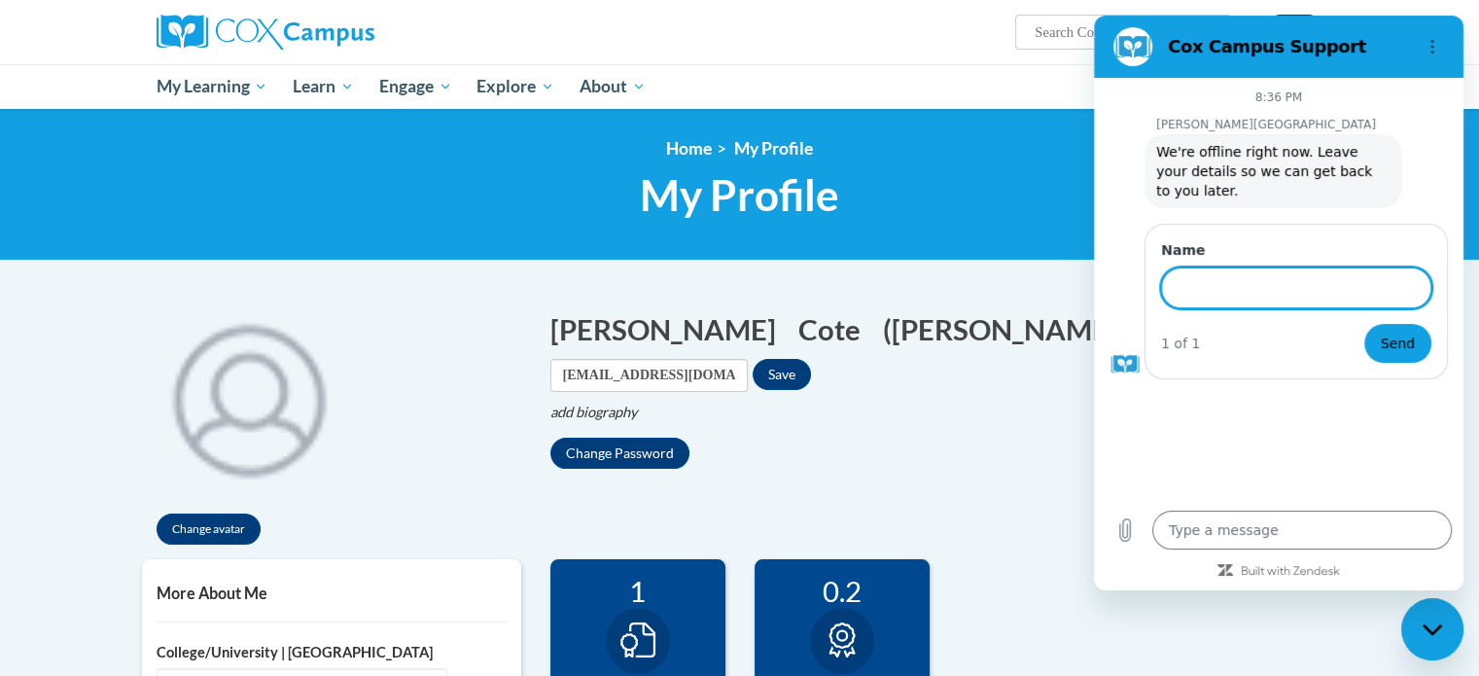
click at [685, 85] on ul "My Learning My Learning My Course Progress Certificates My Action Plans Group D…" at bounding box center [687, 86] width 1087 height 45
click at [1429, 49] on icon "Options menu" at bounding box center [1433, 47] width 16 height 16
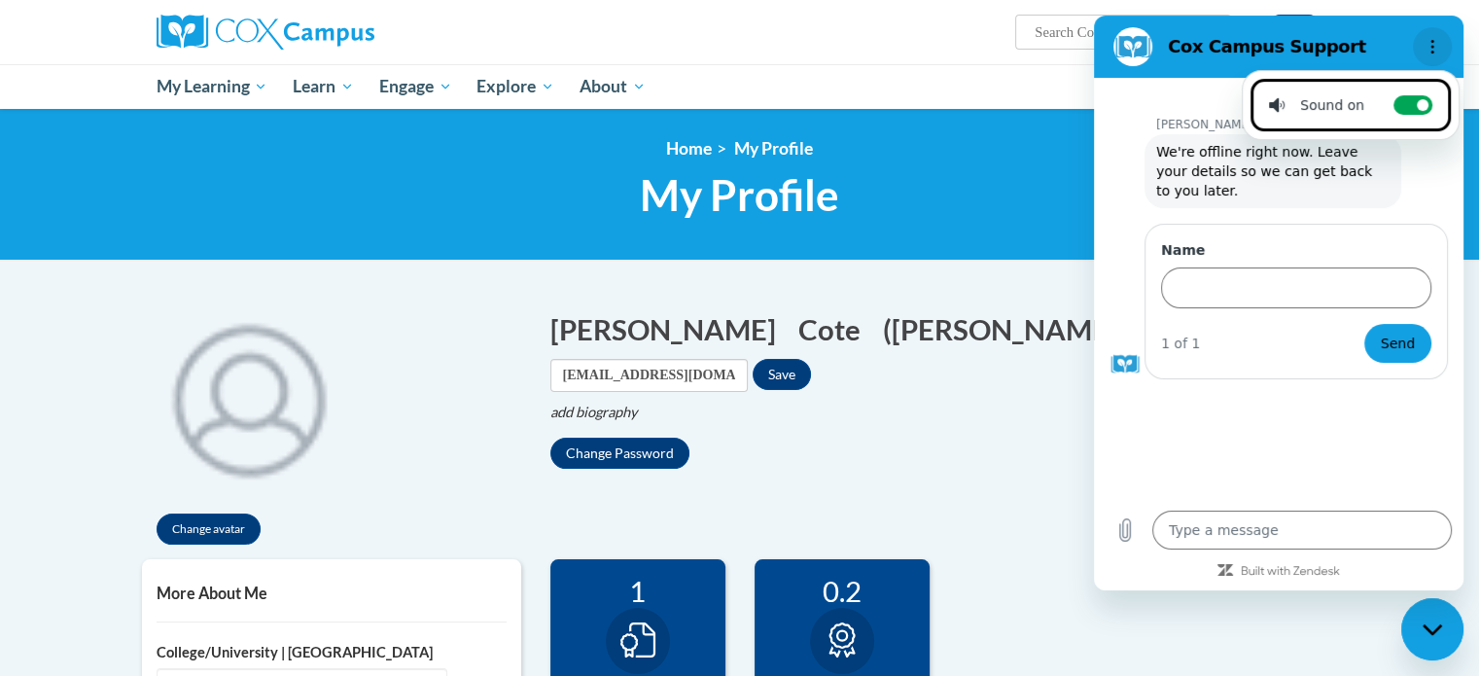
click at [1444, 34] on button "Options menu" at bounding box center [1432, 46] width 39 height 39
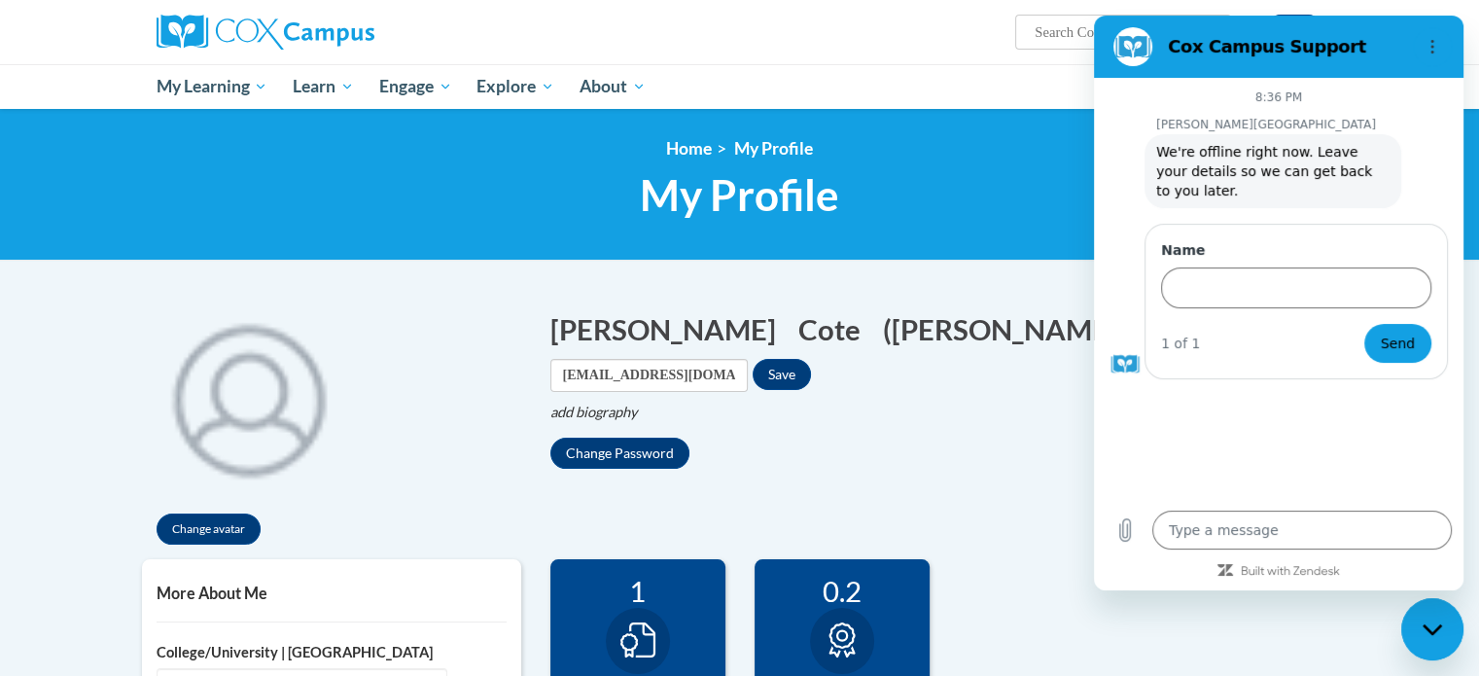
click at [1424, 624] on icon "Close messaging window" at bounding box center [1431, 628] width 19 height 11
type textarea "x"
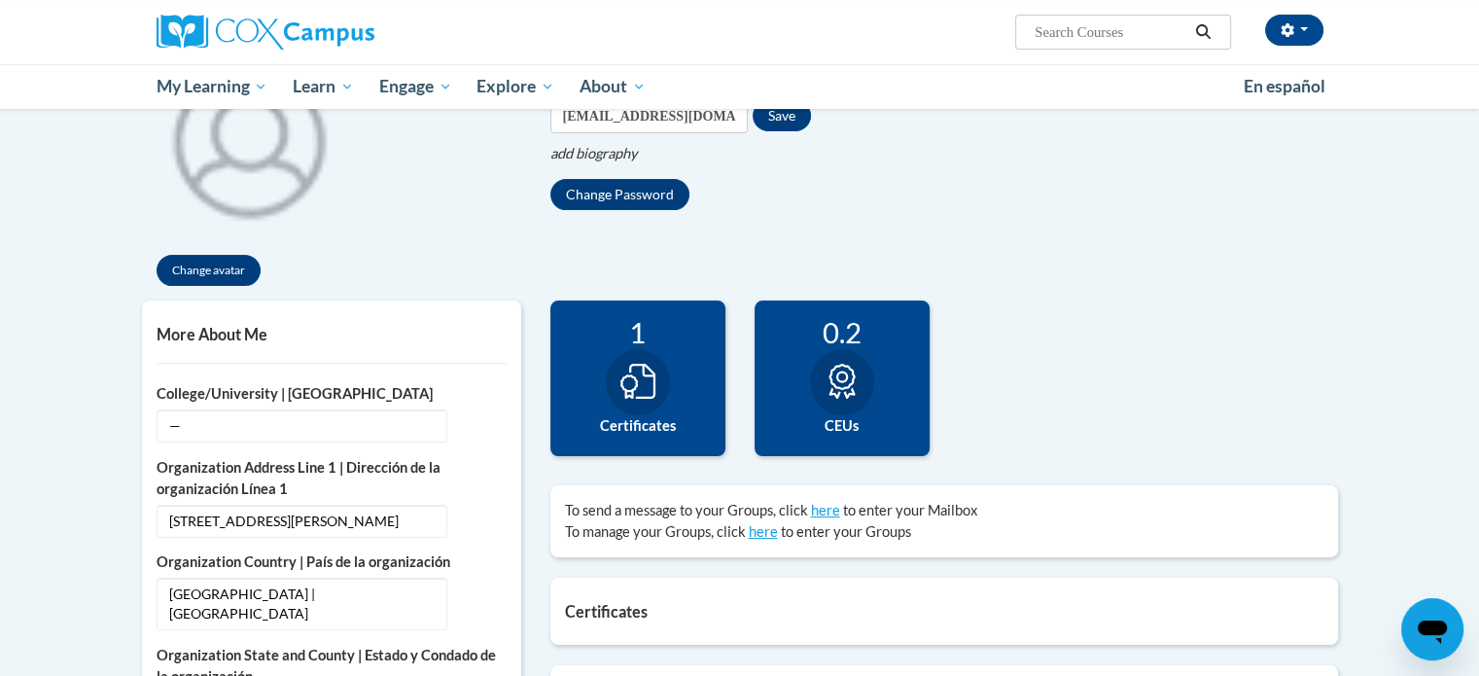
scroll to position [389, 0]
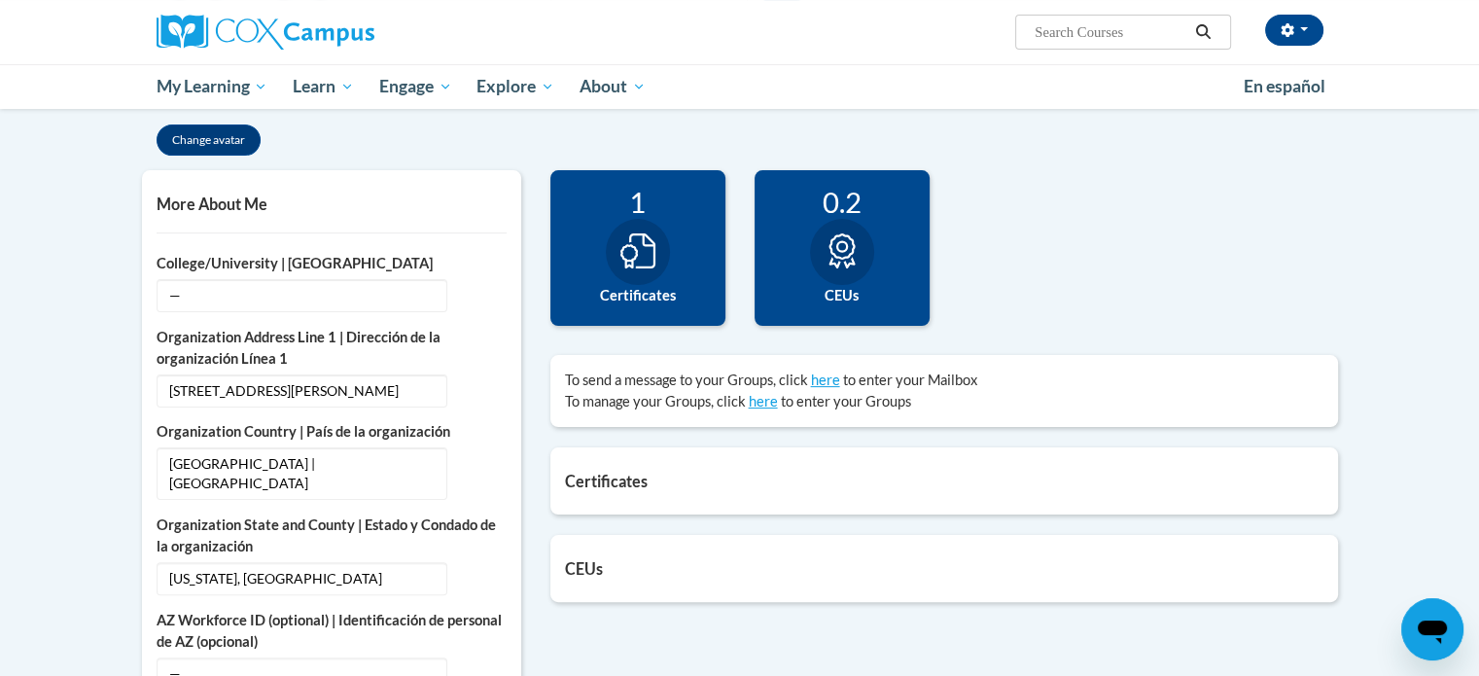
click at [210, 210] on h5 "More About Me" at bounding box center [332, 203] width 350 height 18
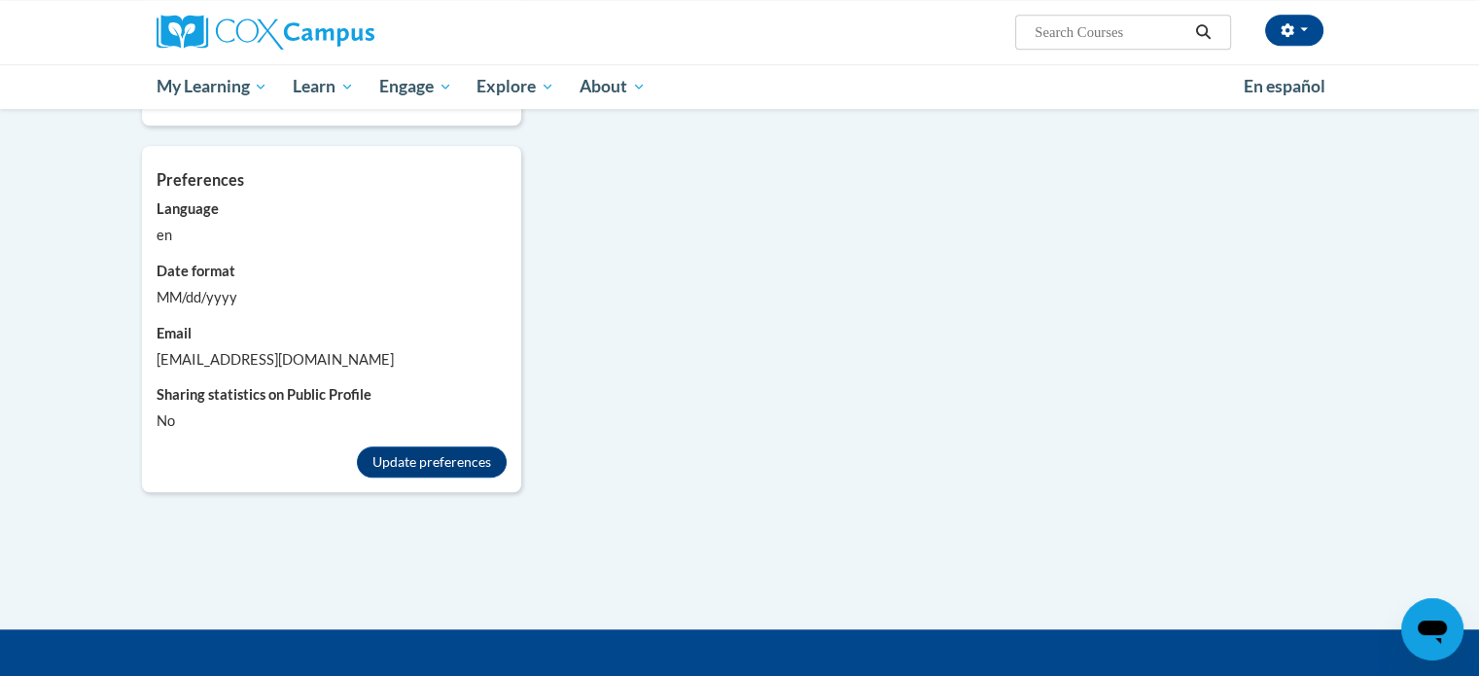
scroll to position [1653, 0]
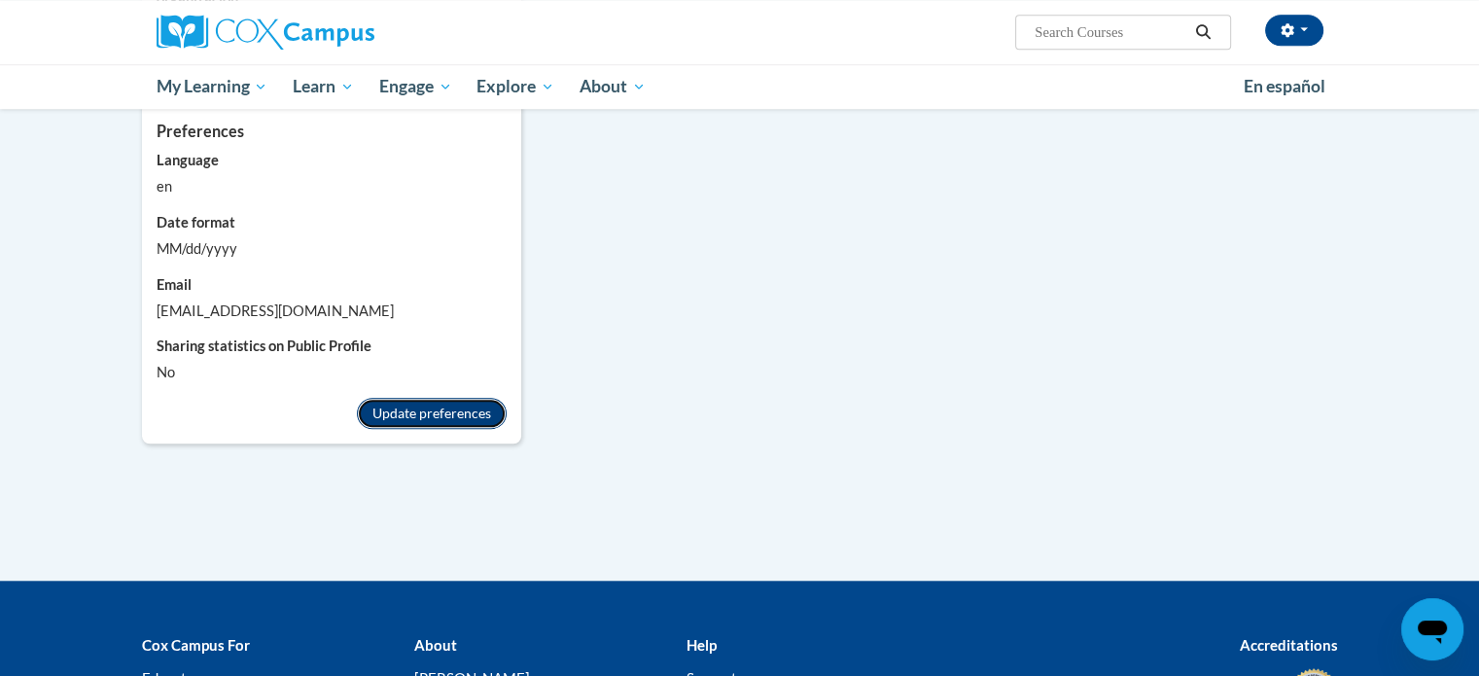
click at [443, 398] on button "Update preferences" at bounding box center [432, 413] width 150 height 31
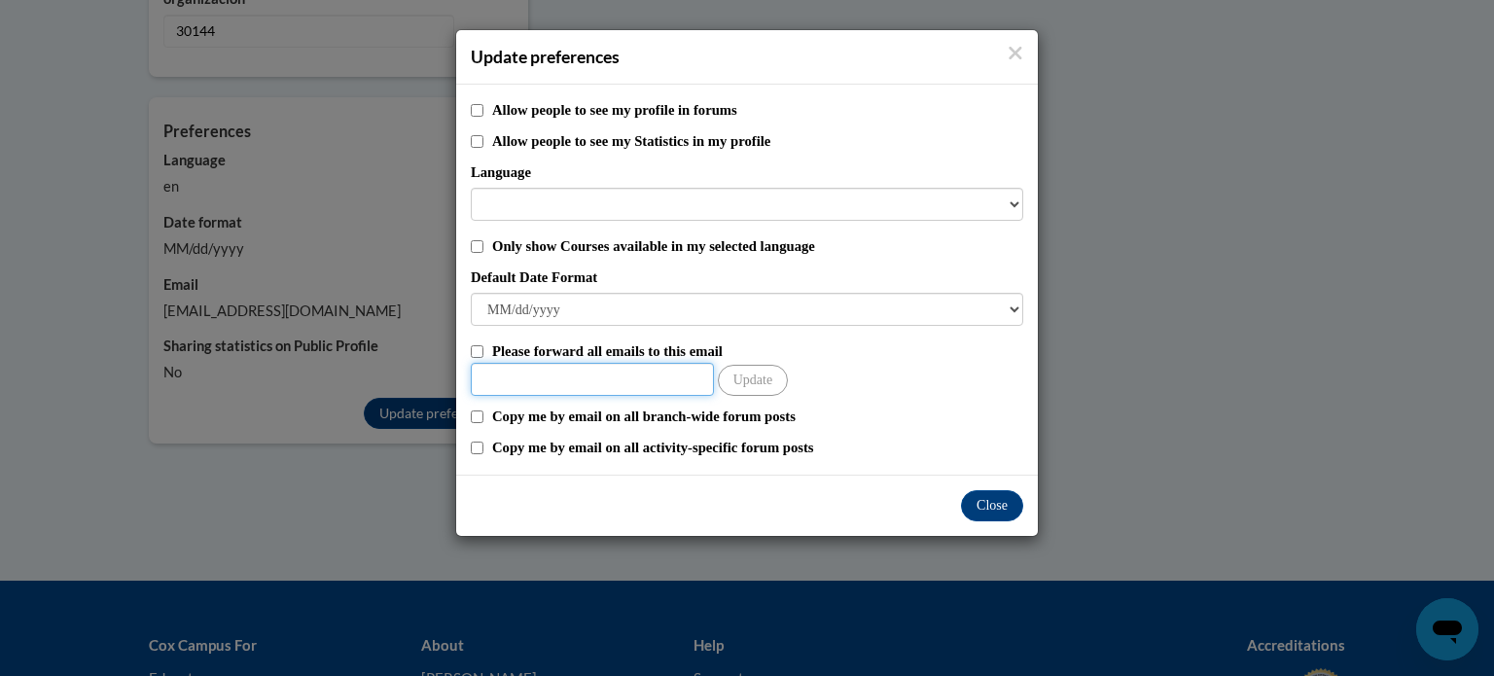
click at [553, 371] on input "Other Email" at bounding box center [592, 379] width 243 height 33
click at [490, 351] on div "Please forward all emails to this email" at bounding box center [747, 350] width 552 height 21
click at [477, 346] on input "Please forward all emails to this email" at bounding box center [477, 351] width 13 height 13
checkbox input "true"
click at [487, 379] on input "Other Email" at bounding box center [592, 379] width 243 height 33
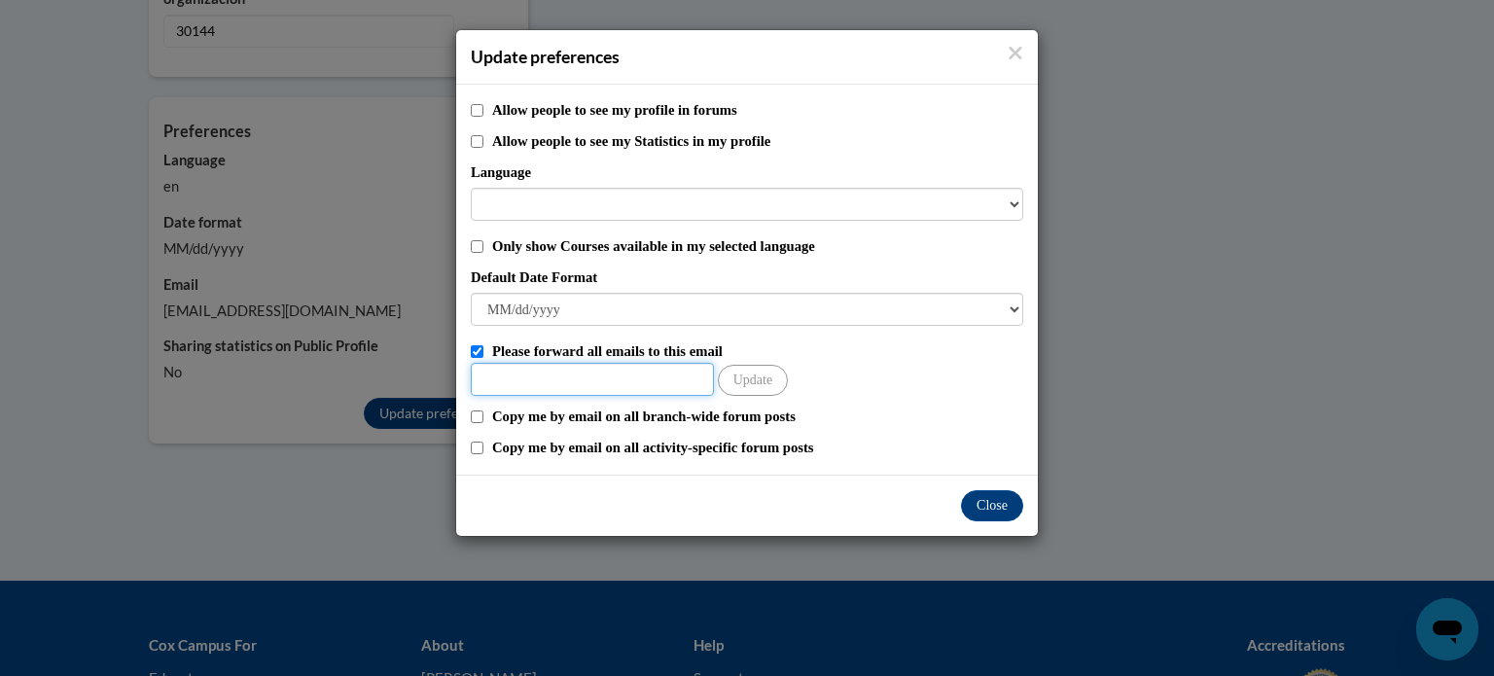
type input "angelabethcote@gmail.com"
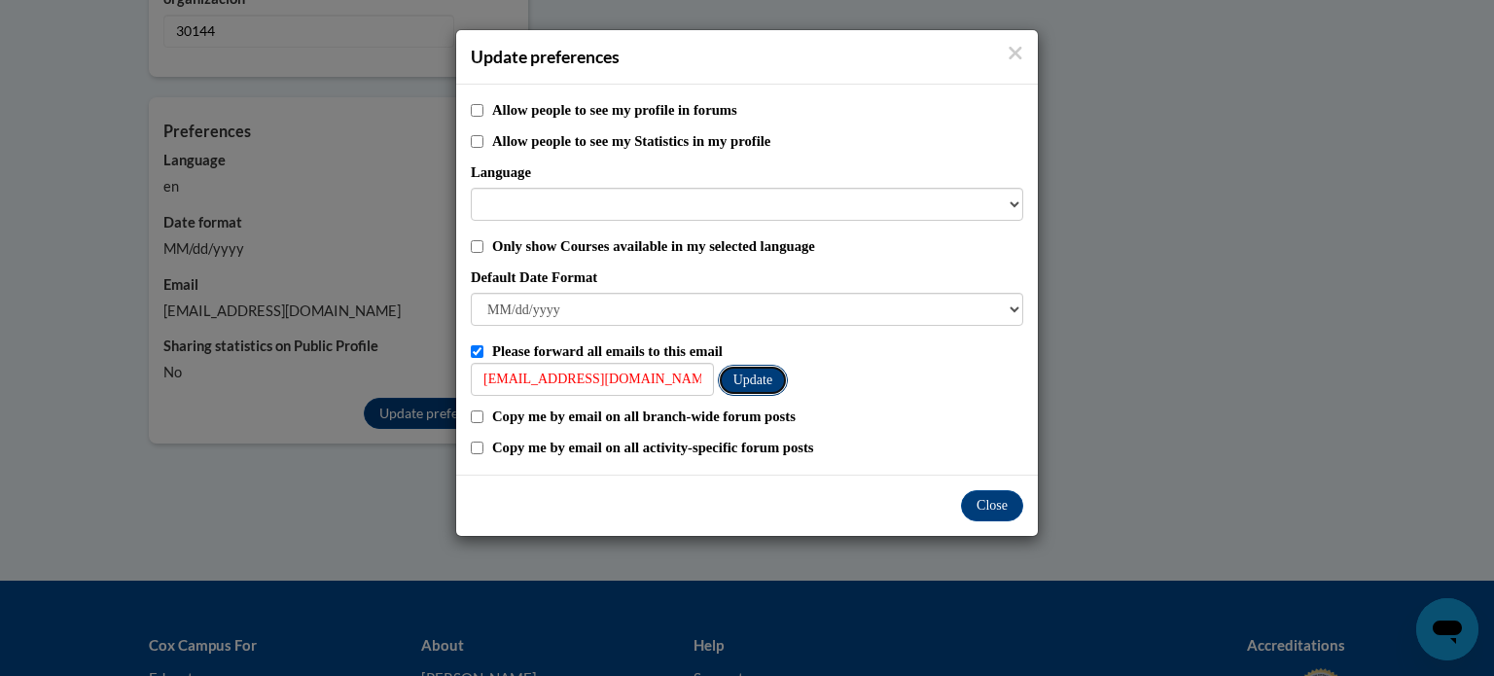
click at [762, 382] on button "Update" at bounding box center [753, 380] width 70 height 31
click at [985, 514] on button "Close" at bounding box center [992, 505] width 62 height 31
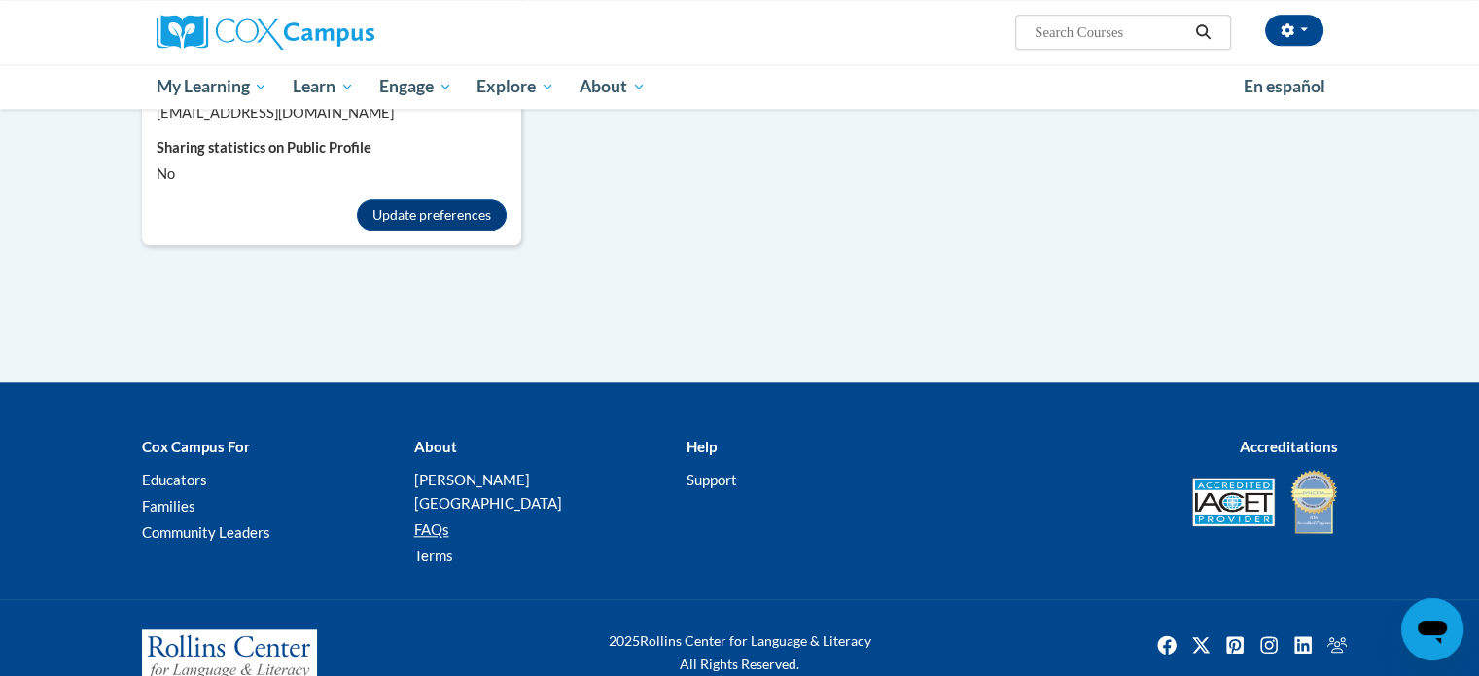
scroll to position [1854, 0]
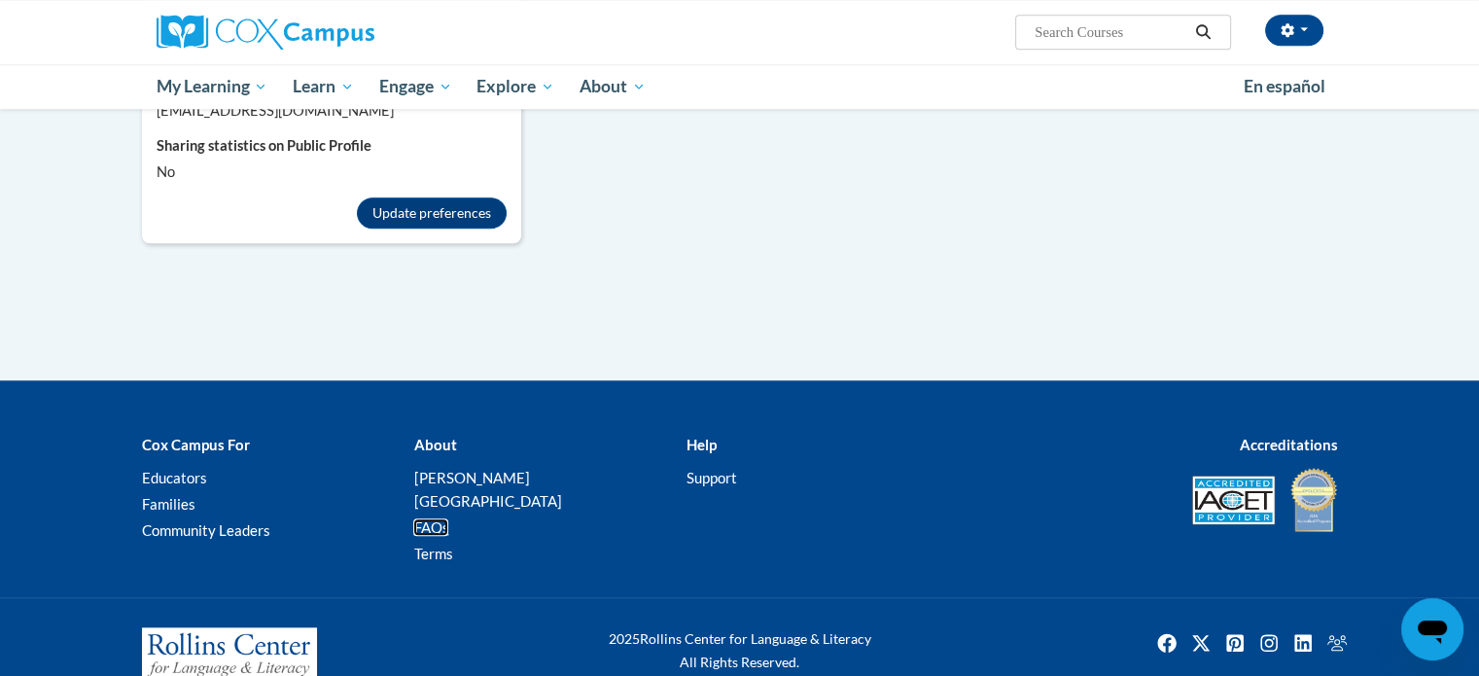
click at [416, 518] on link "FAQs" at bounding box center [430, 527] width 35 height 18
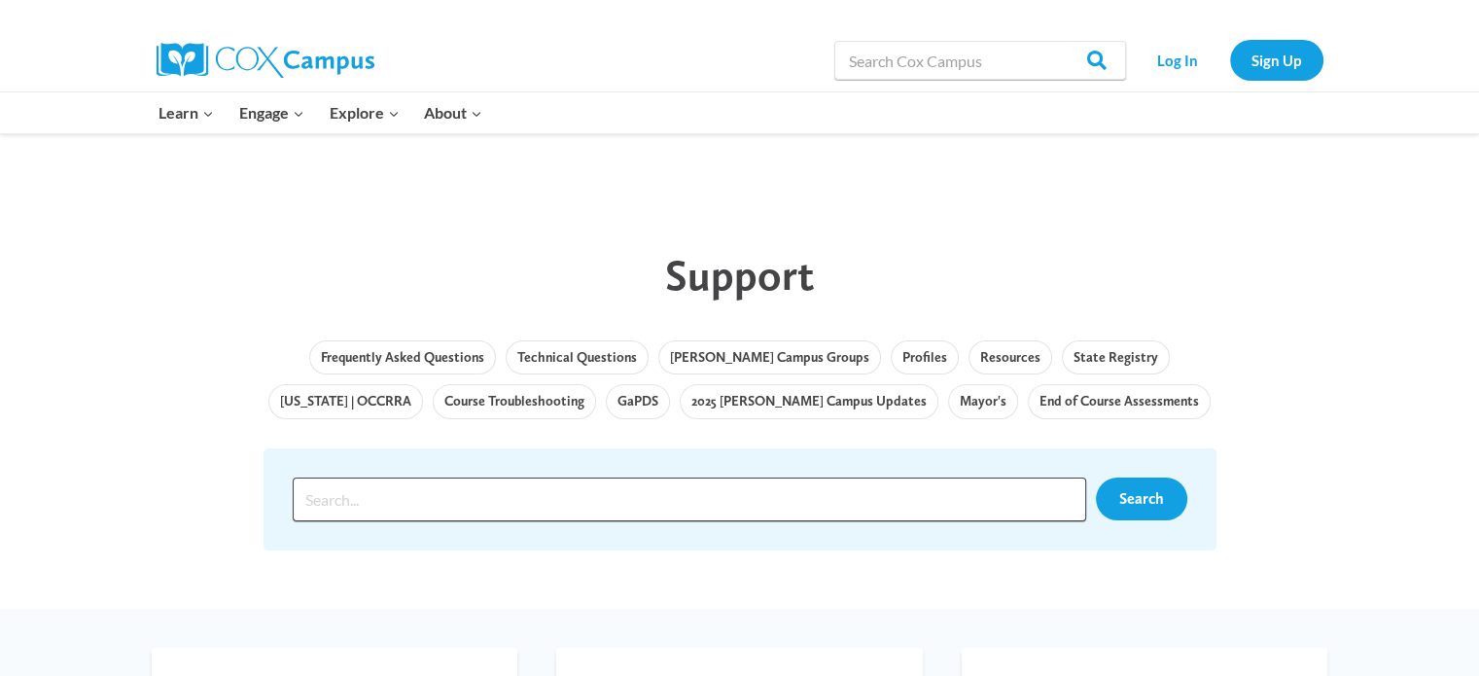
click at [461, 496] on input "Search input" at bounding box center [690, 499] width 794 height 44
type input "changing email"
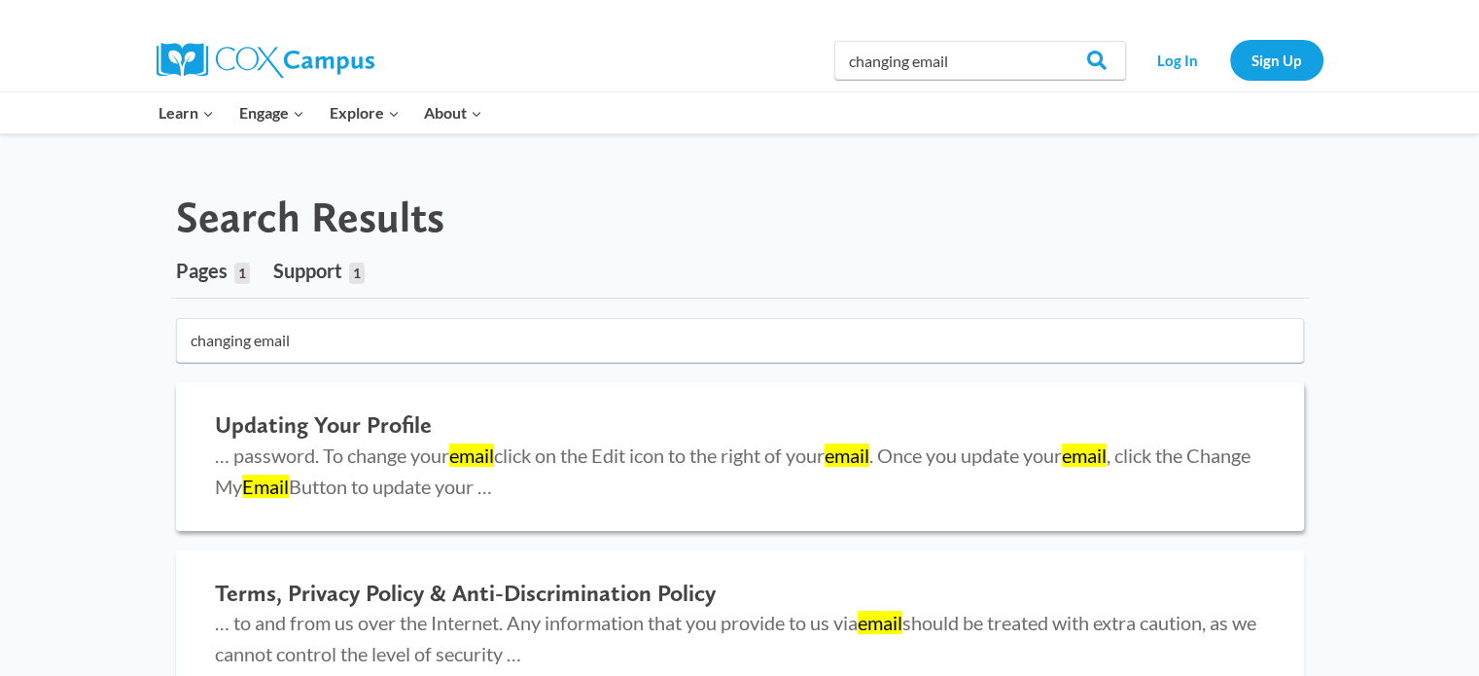
click at [342, 411] on h2 "Updating Your Profile" at bounding box center [740, 425] width 1050 height 28
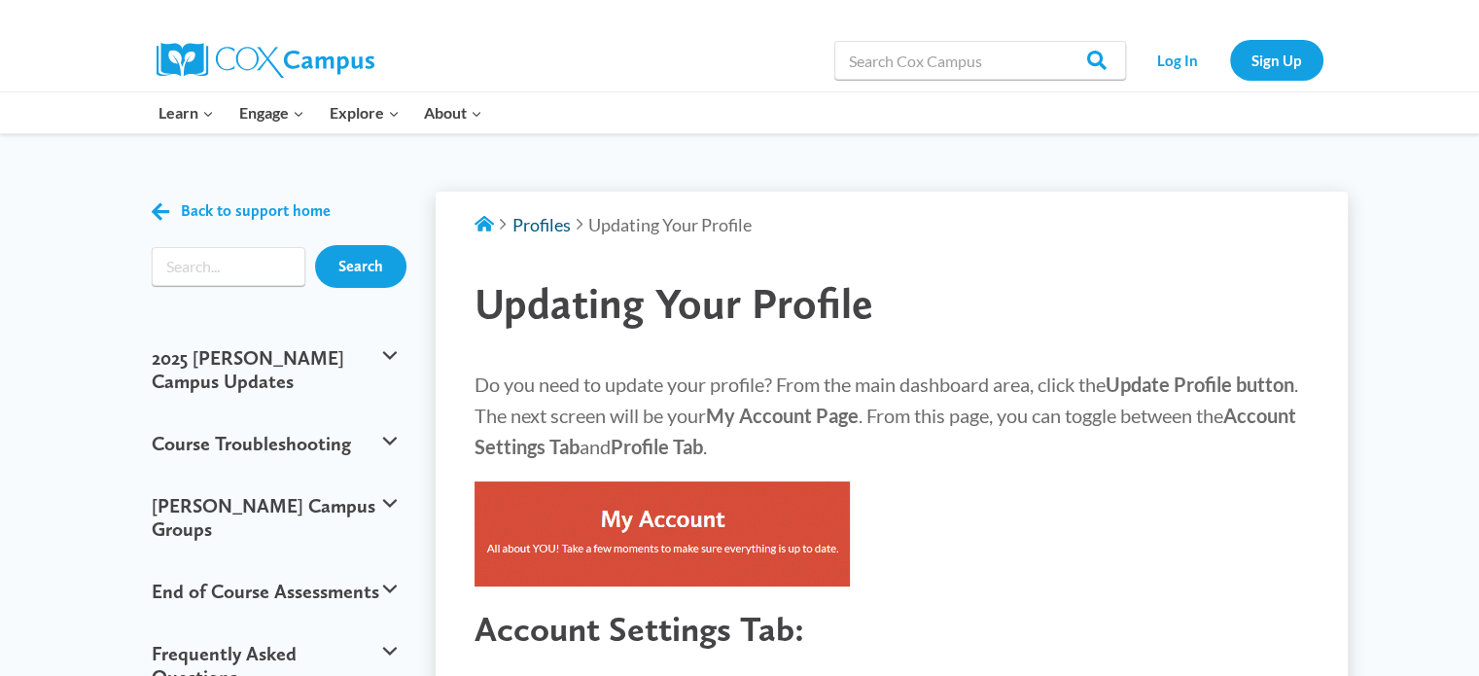
click at [535, 217] on span "Profiles" at bounding box center [541, 224] width 58 height 21
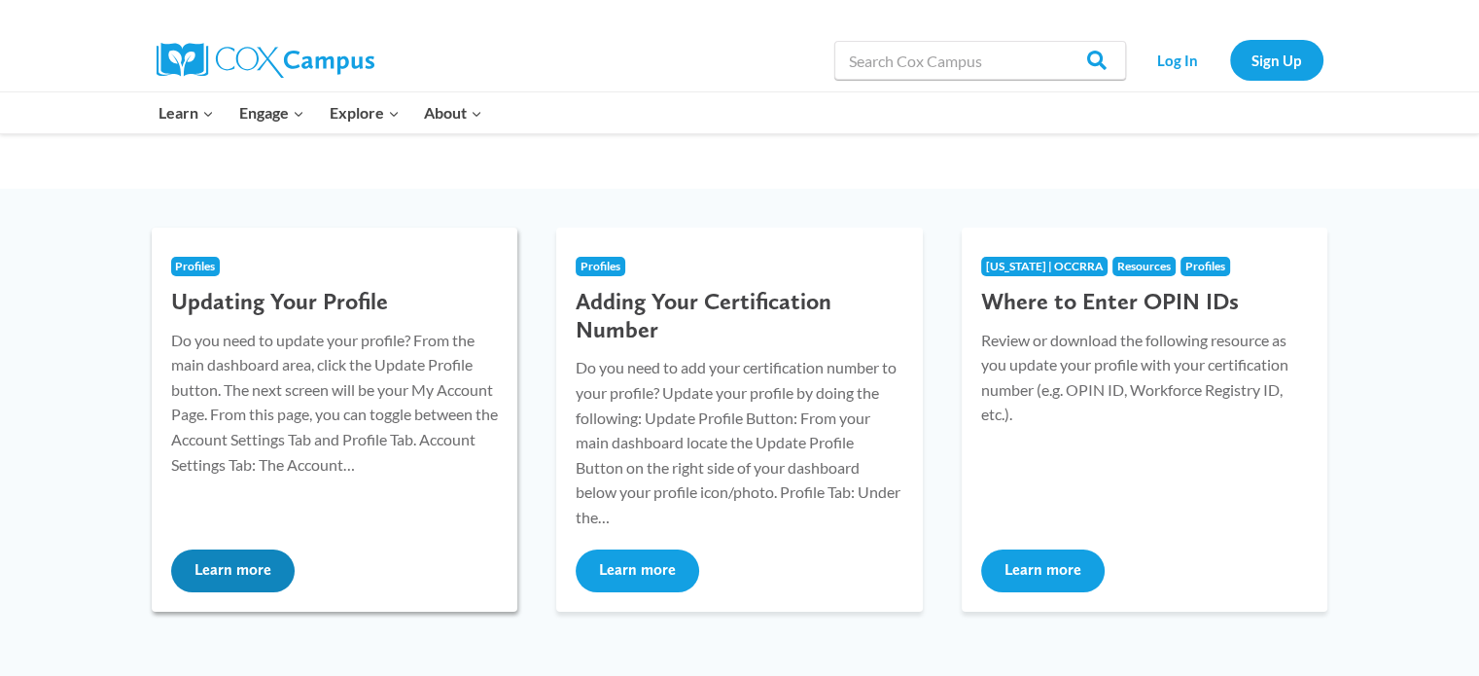
scroll to position [194, 0]
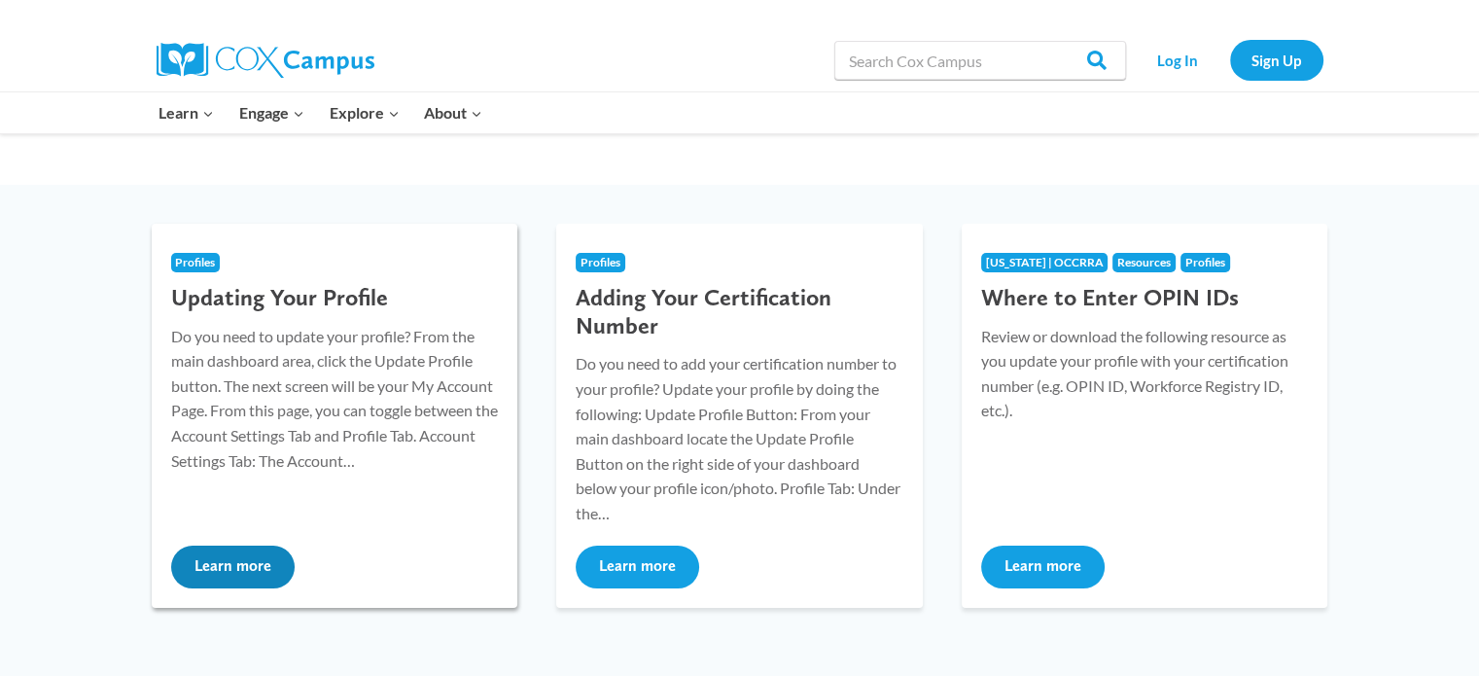
click at [226, 563] on button "Learn more" at bounding box center [233, 567] width 124 height 43
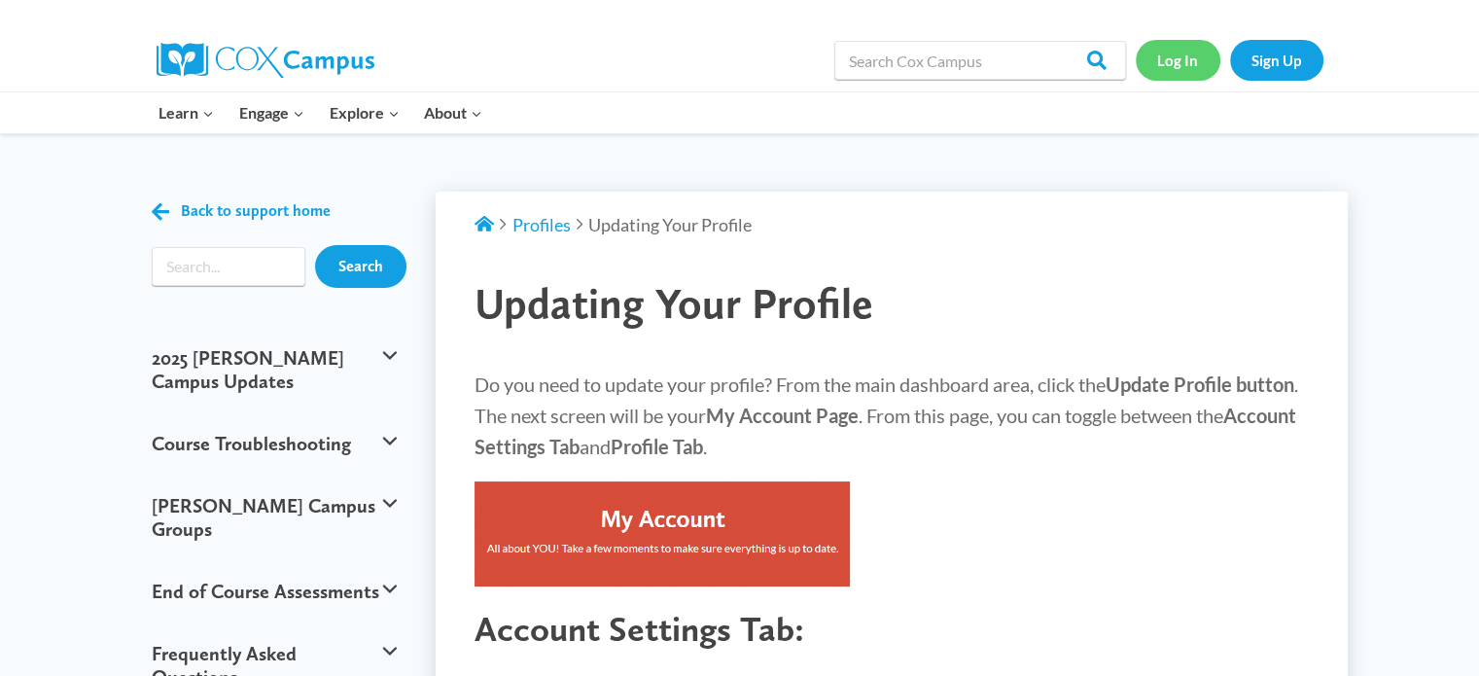
click at [1190, 57] on link "Log In" at bounding box center [1178, 60] width 85 height 40
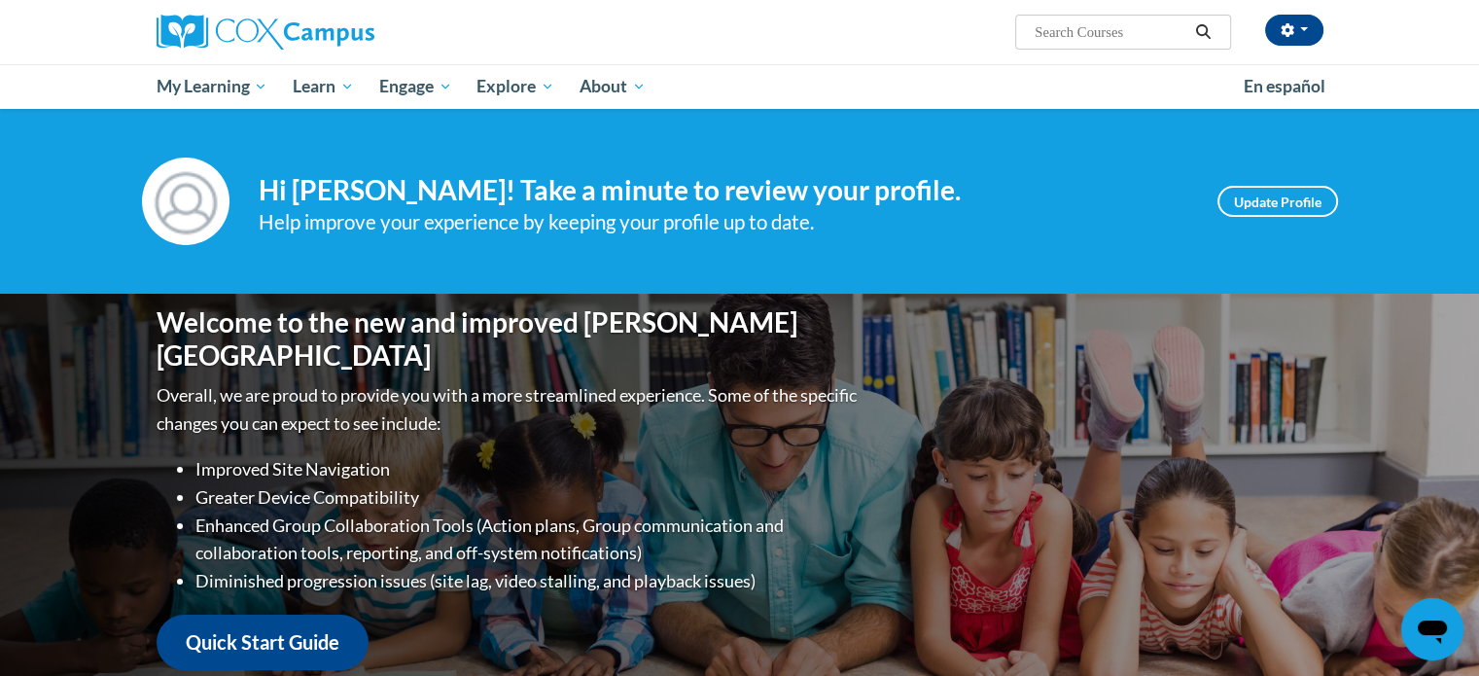
click at [417, 206] on div "Help improve your experience by keeping your profile up to date." at bounding box center [724, 222] width 930 height 32
click at [1284, 208] on link "Update Profile" at bounding box center [1278, 201] width 121 height 31
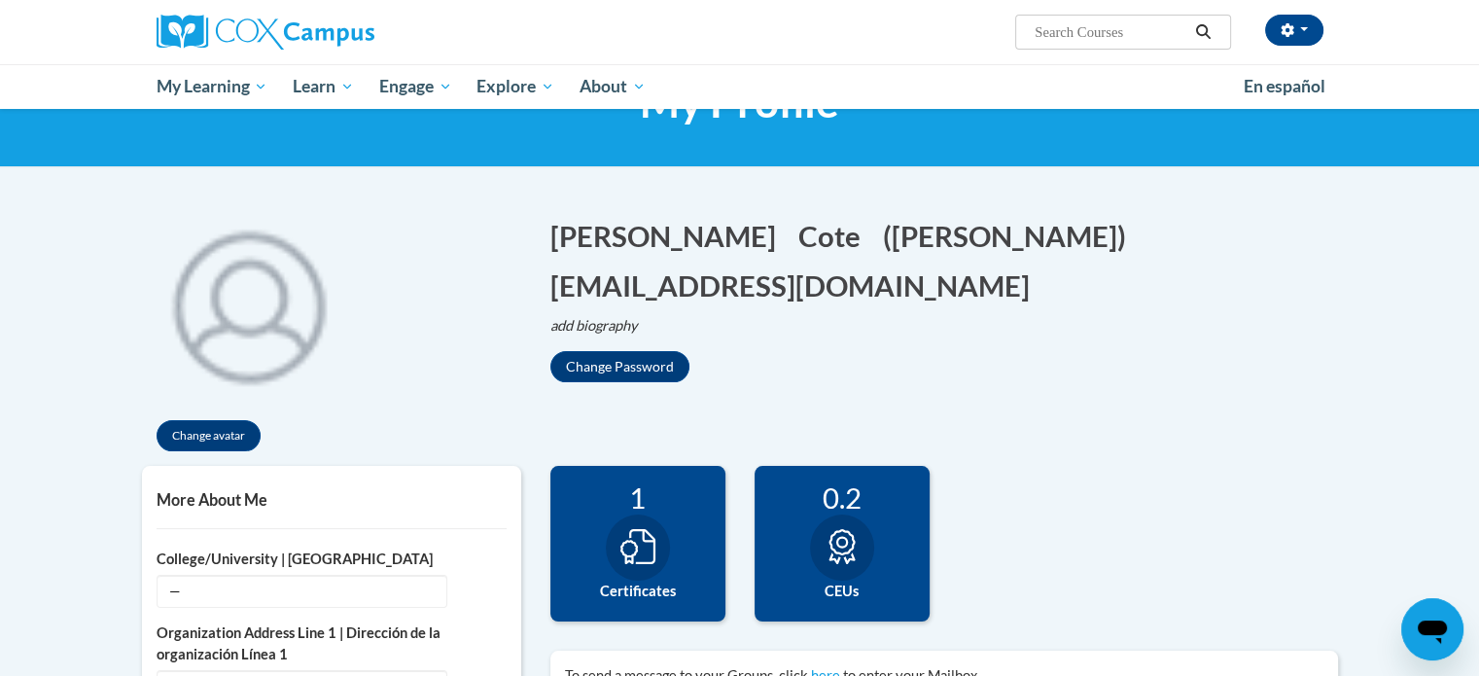
scroll to position [194, 0]
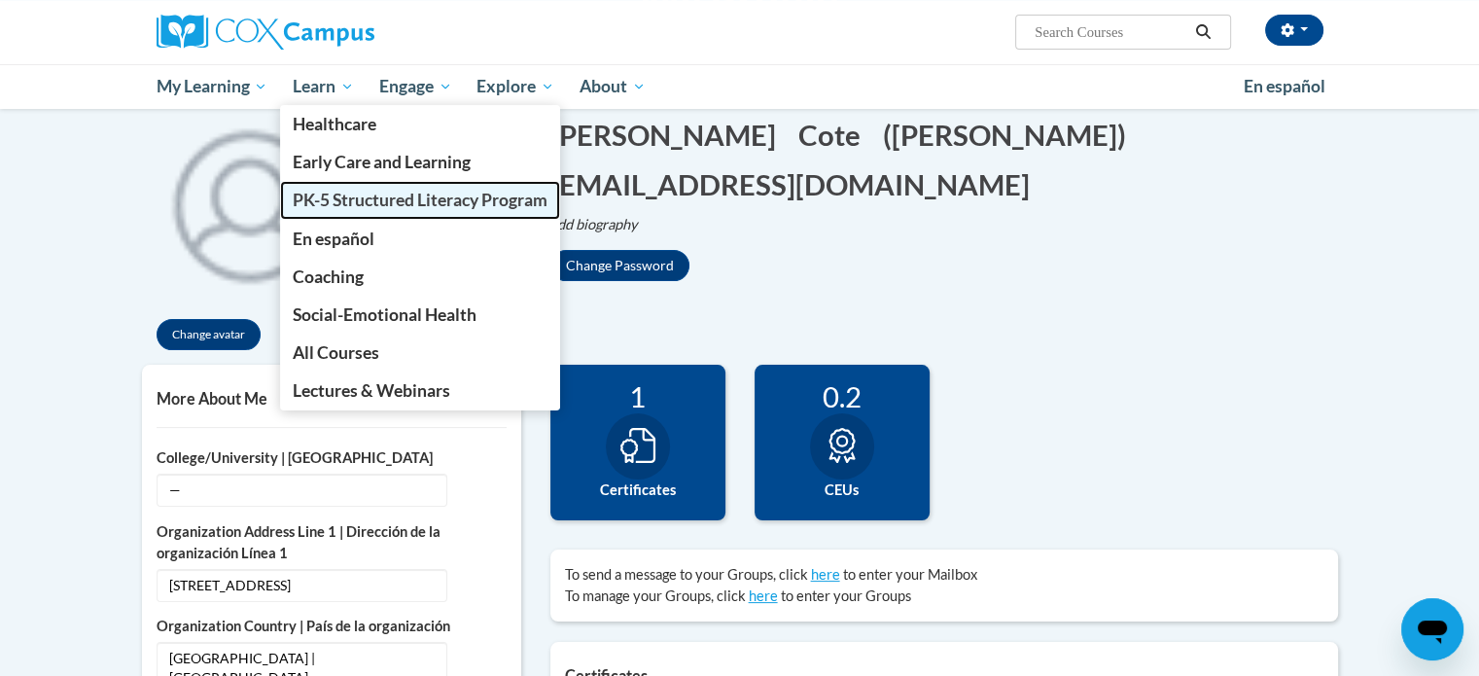
click at [397, 212] on link "PK-5 Structured Literacy Program" at bounding box center [420, 200] width 280 height 38
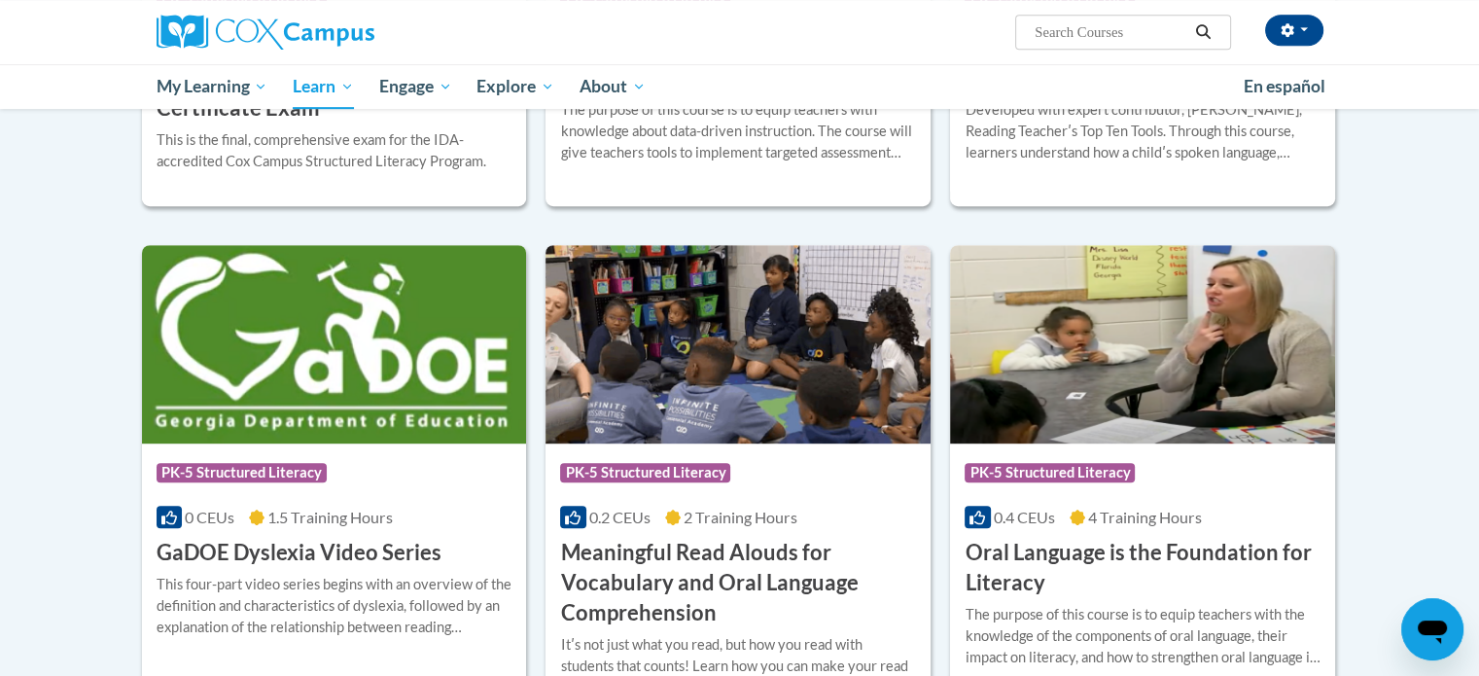
scroll to position [972, 0]
click at [356, 372] on img at bounding box center [334, 343] width 385 height 198
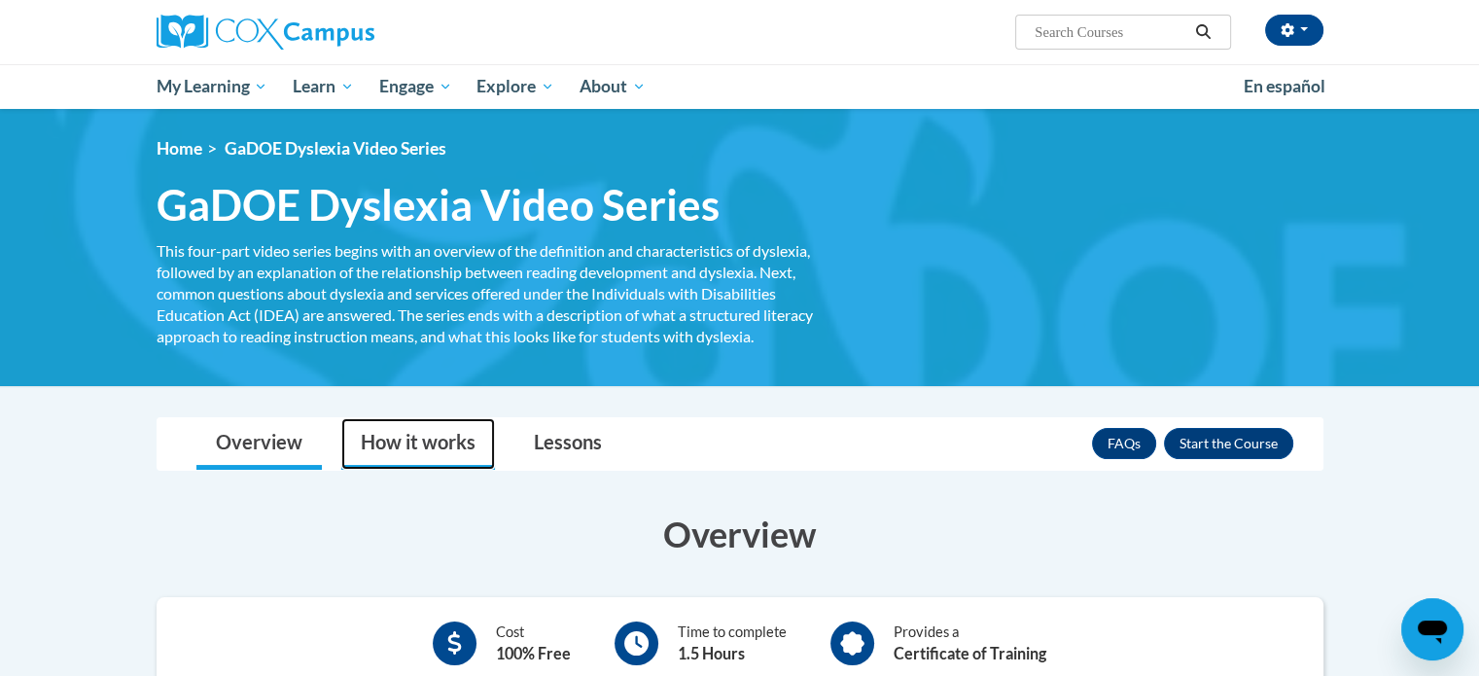
click at [428, 445] on link "How it works" at bounding box center [418, 444] width 154 height 52
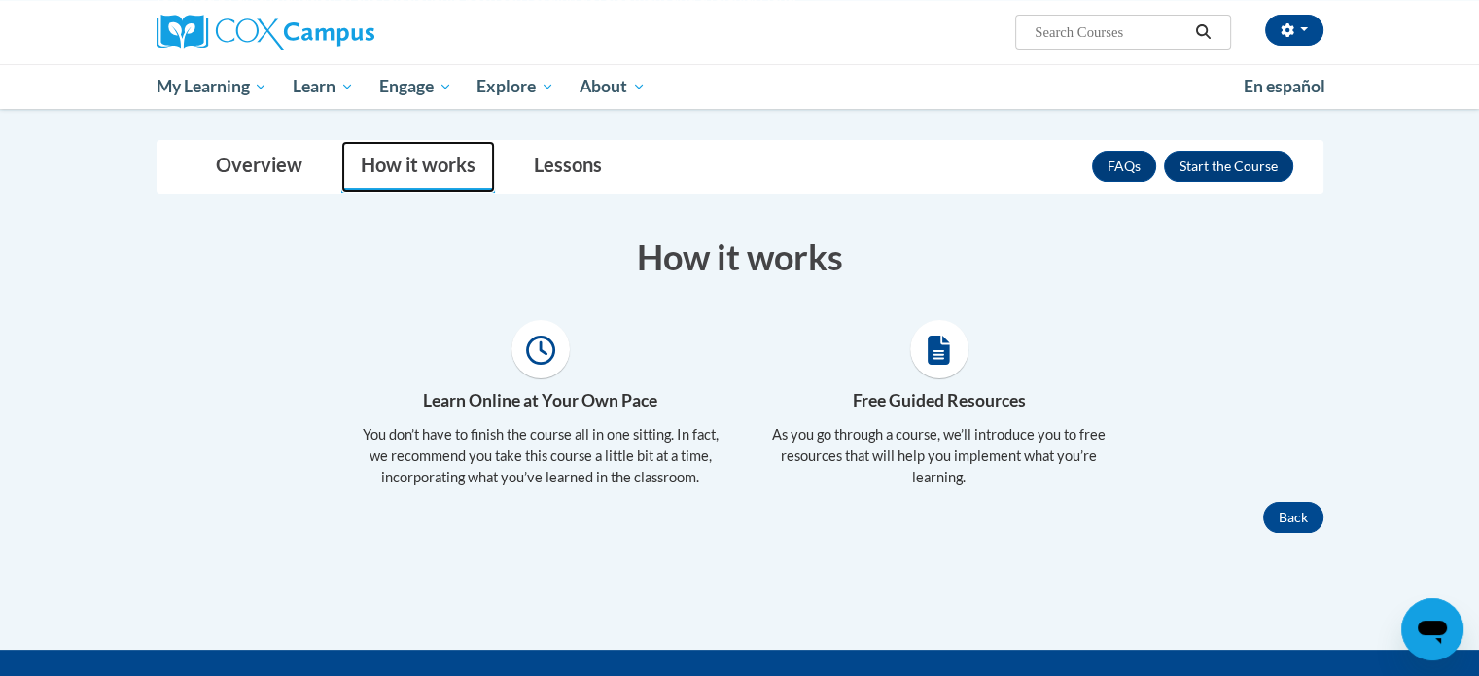
scroll to position [292, 0]
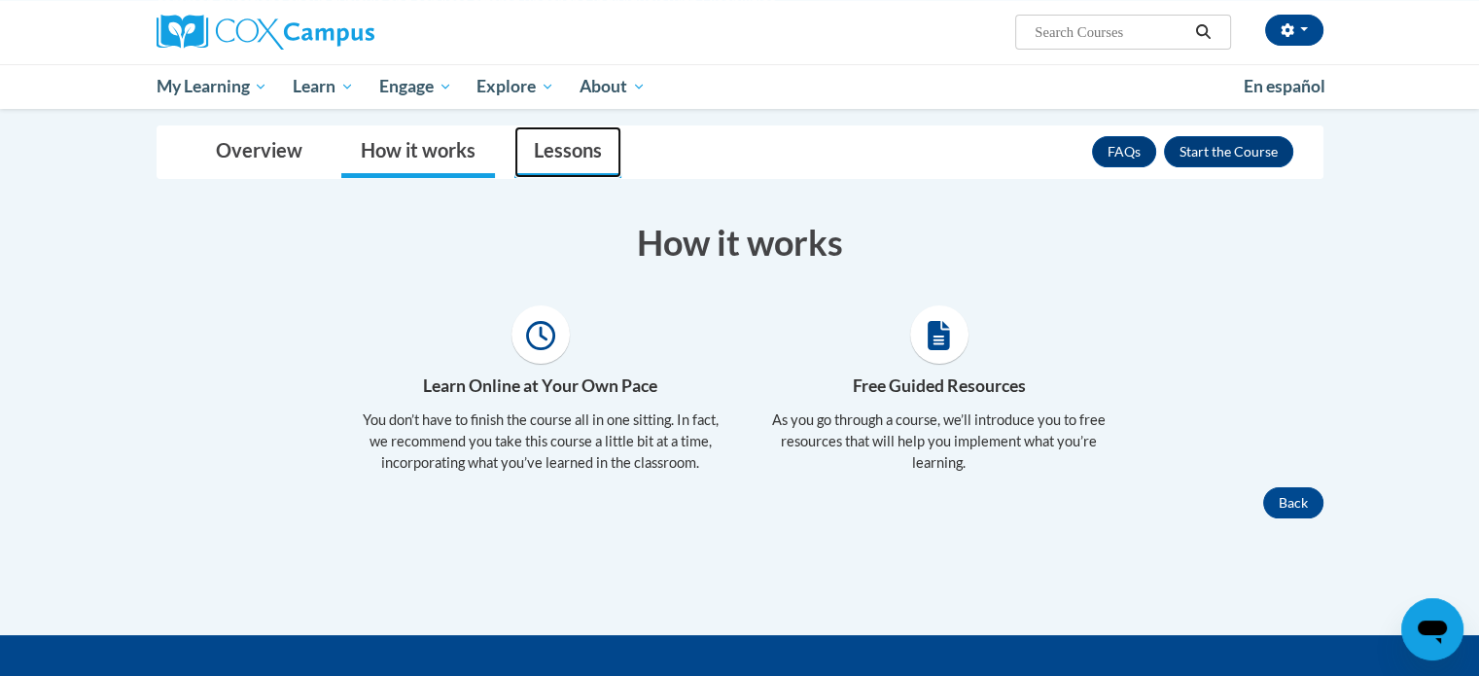
click at [562, 142] on link "Lessons" at bounding box center [567, 152] width 107 height 52
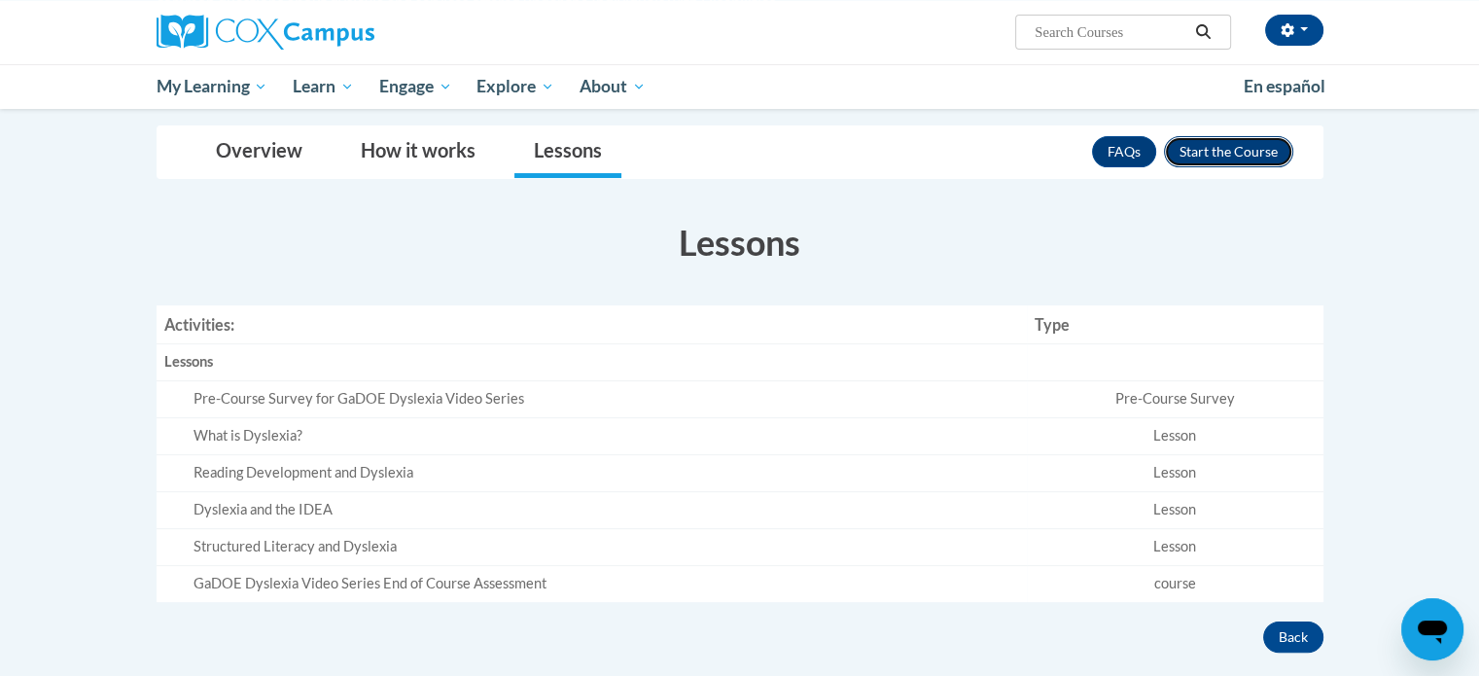
click at [1221, 155] on button "Enroll" at bounding box center [1228, 151] width 129 height 31
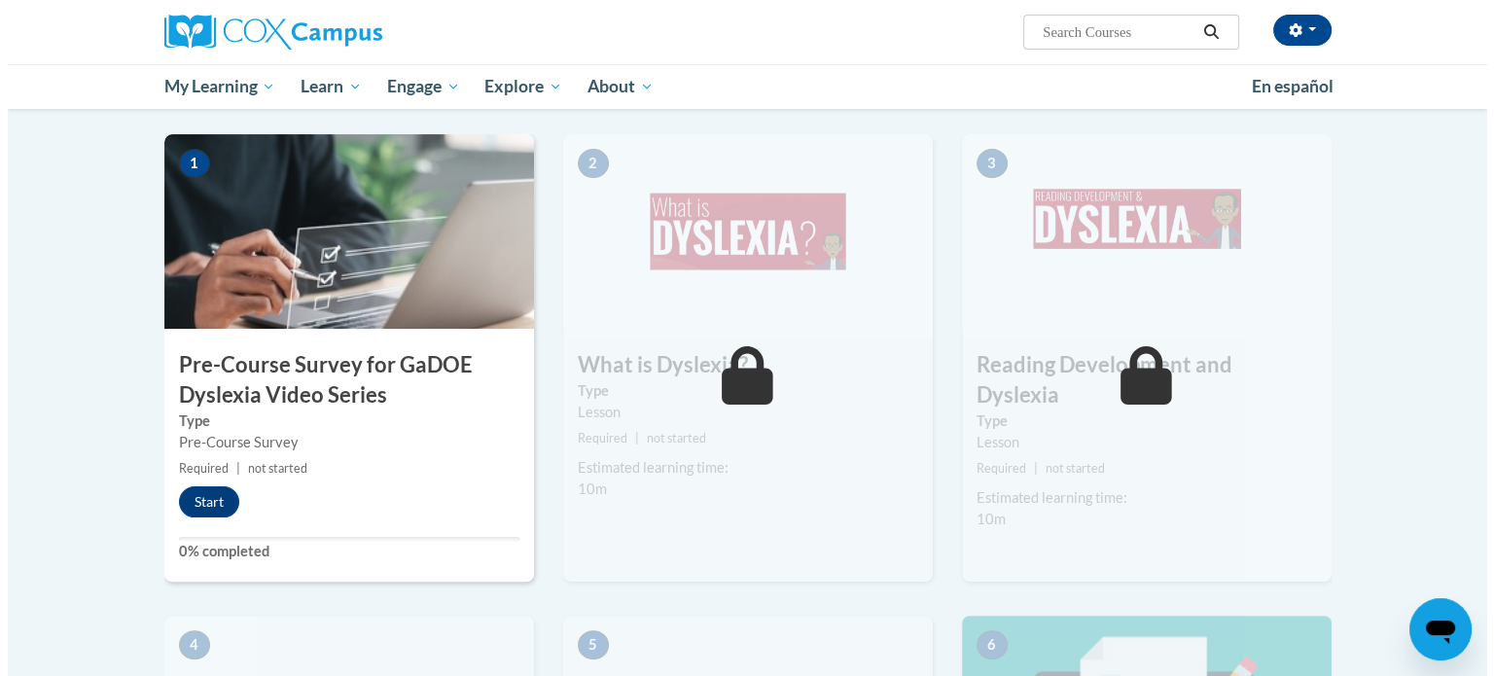
scroll to position [486, 0]
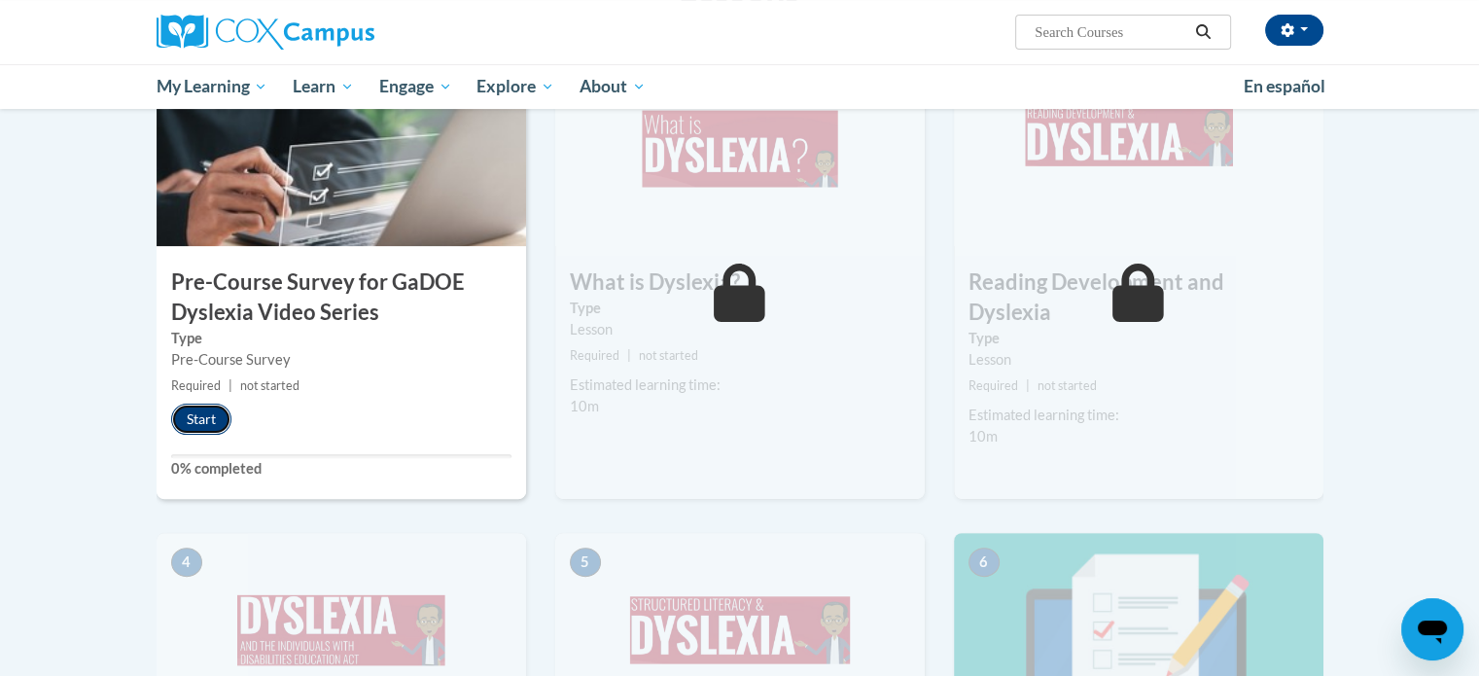
click at [193, 409] on button "Start" at bounding box center [201, 419] width 60 height 31
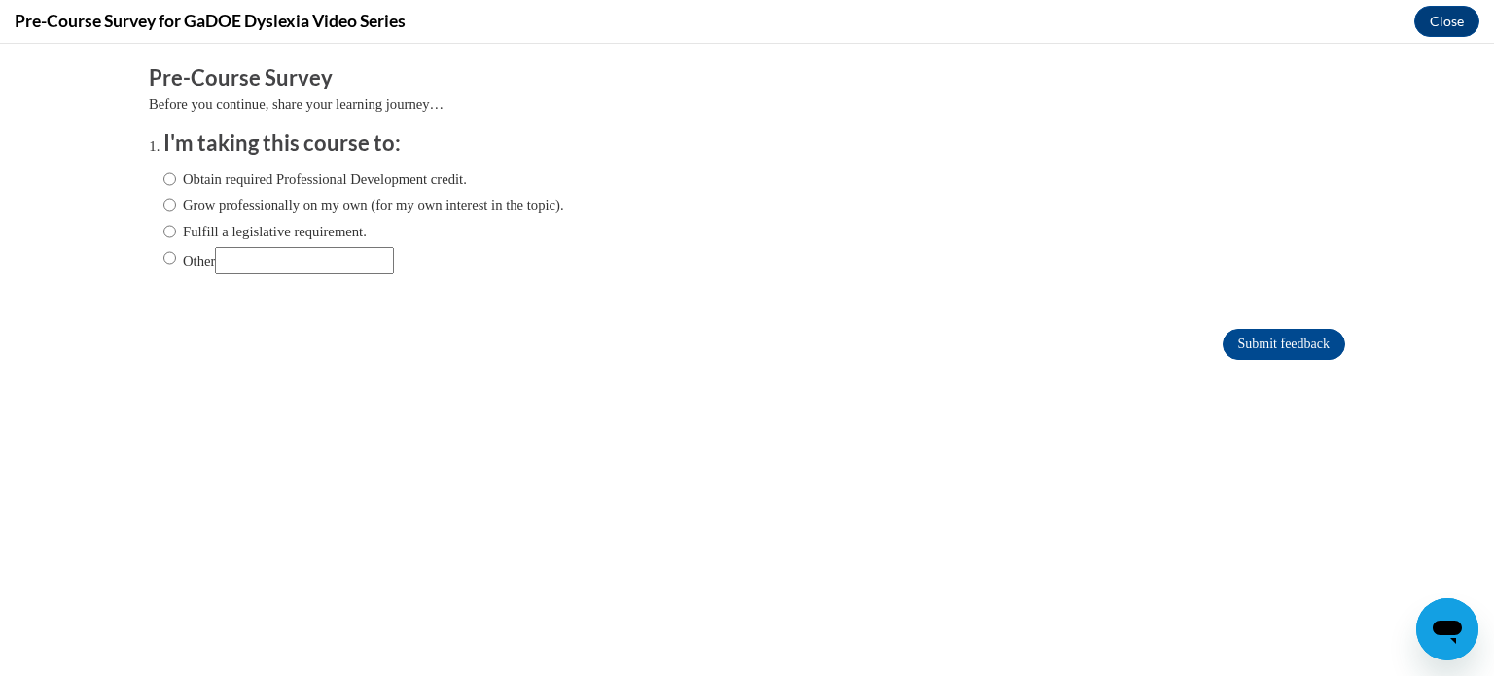
scroll to position [0, 0]
click at [163, 183] on input "Obtain required Professional Development credit." at bounding box center [169, 178] width 13 height 21
radio input "true"
click at [163, 256] on input "Other" at bounding box center [169, 257] width 13 height 21
radio input "true"
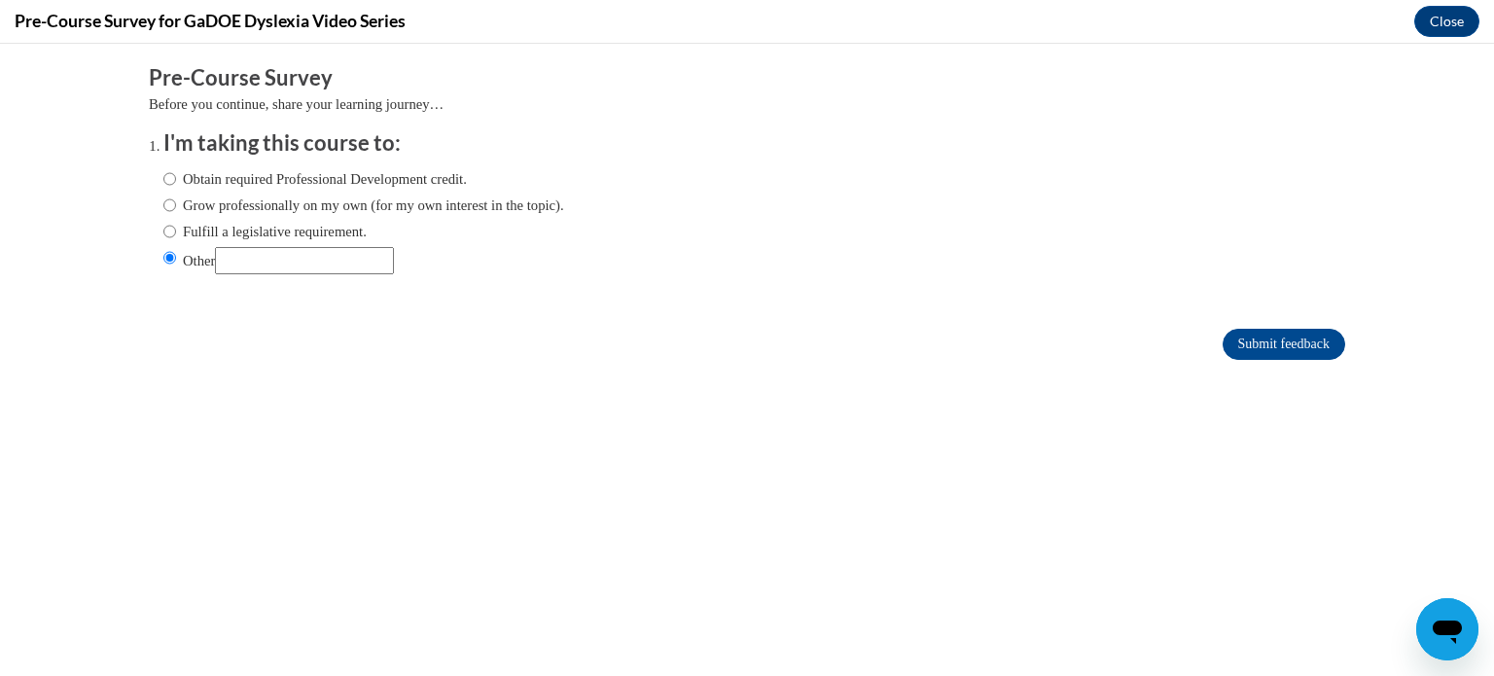
click at [231, 253] on input "Other" at bounding box center [304, 260] width 179 height 27
type input "Graduate School Requirement"
click at [1251, 349] on input "Submit feedback" at bounding box center [1283, 344] width 123 height 31
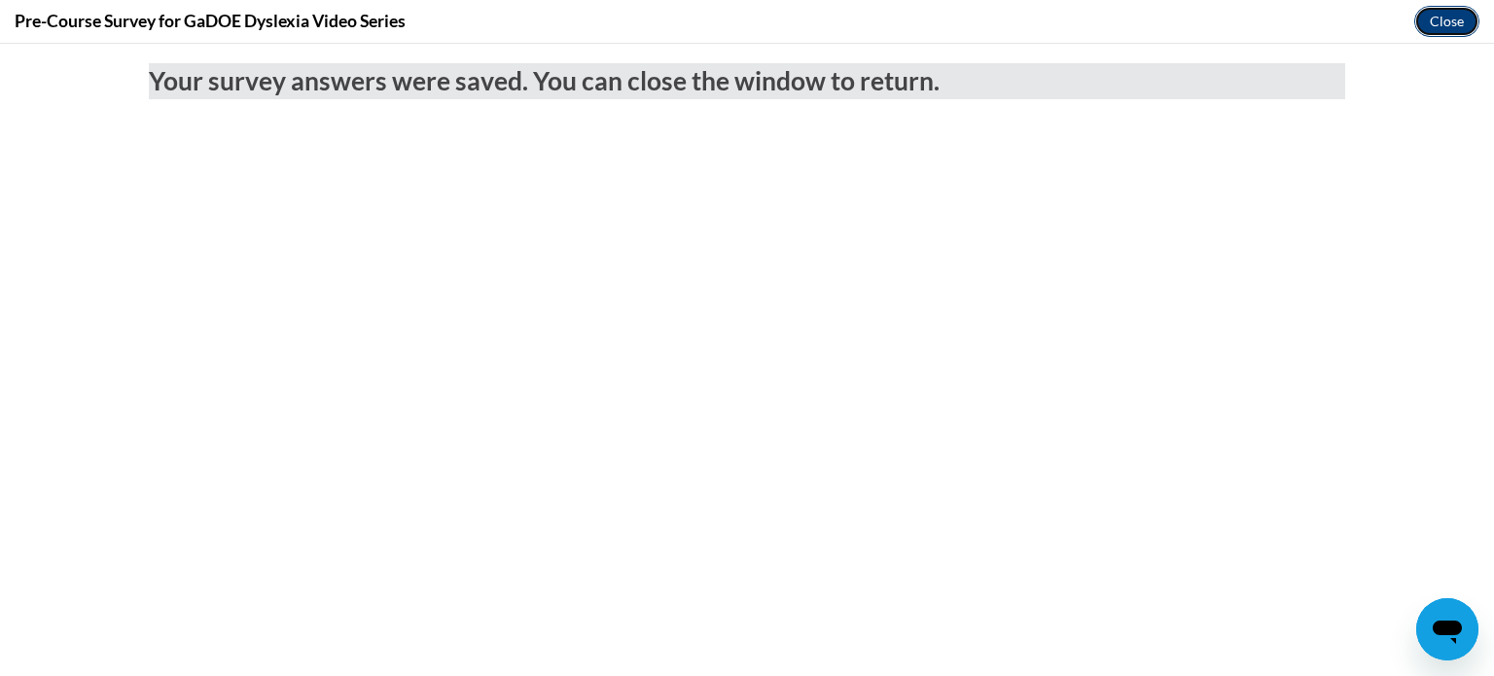
click at [1473, 18] on button "Close" at bounding box center [1446, 21] width 65 height 31
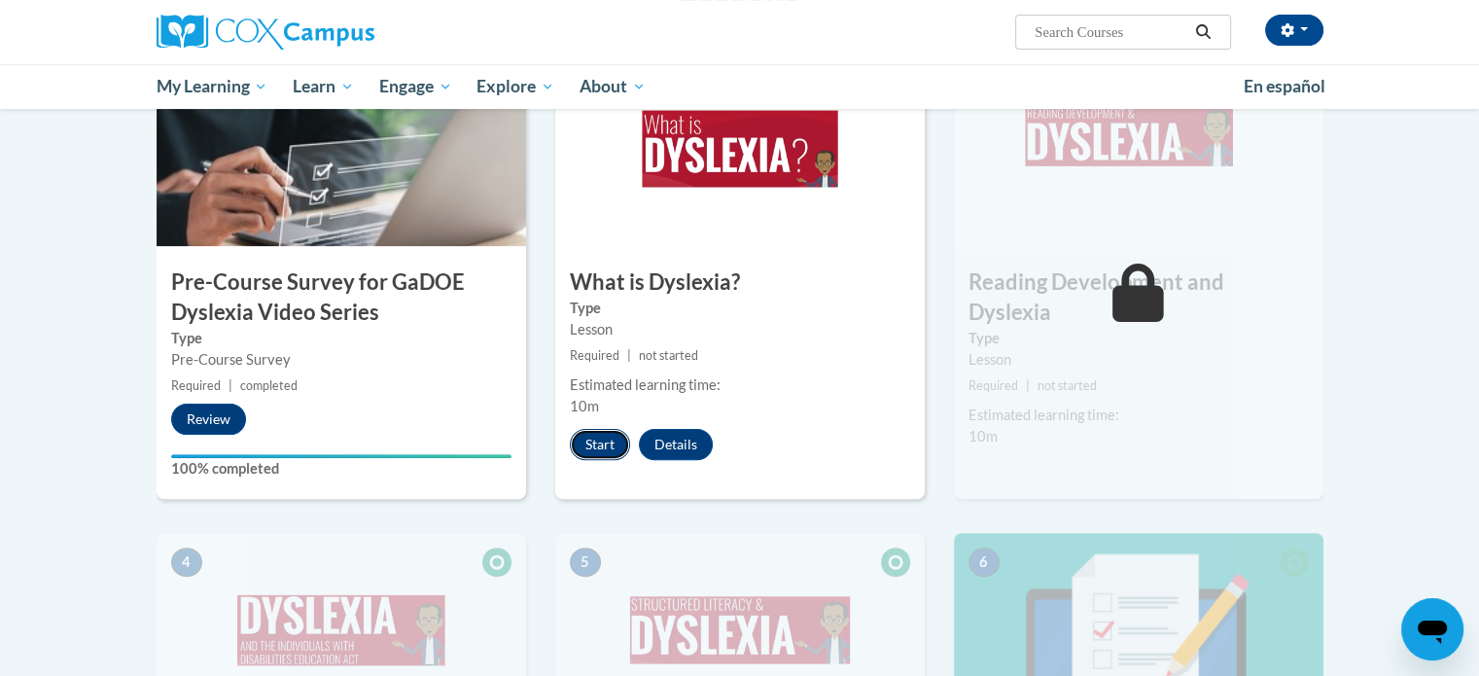
click at [596, 431] on button "Start" at bounding box center [600, 444] width 60 height 31
